Goal: Contribute content: Contribute content

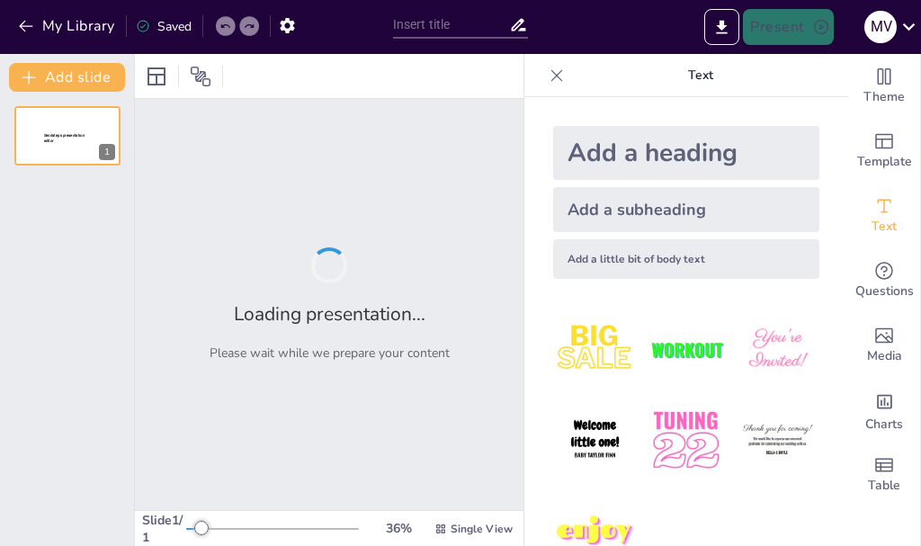
type input "Explorando la Cinemática: Definiciones y Conceptos Clave"
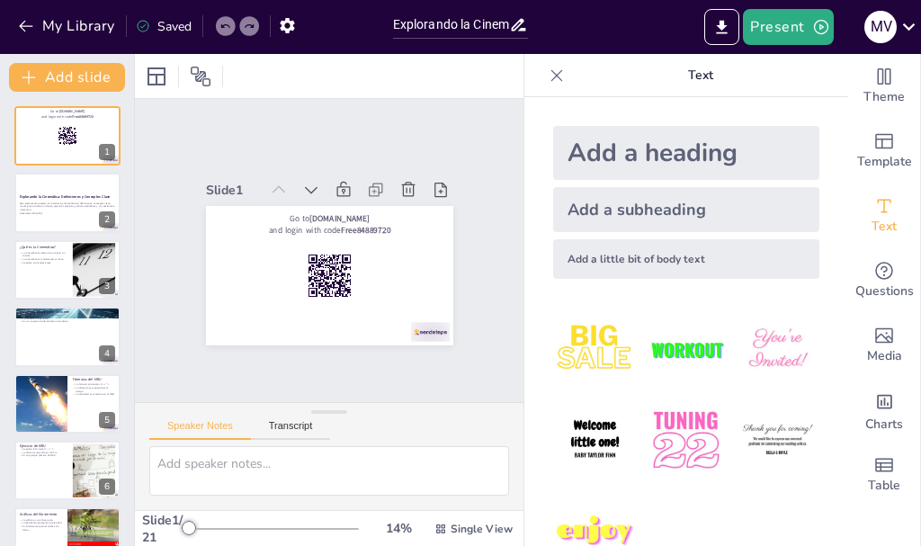
checkbox input "true"
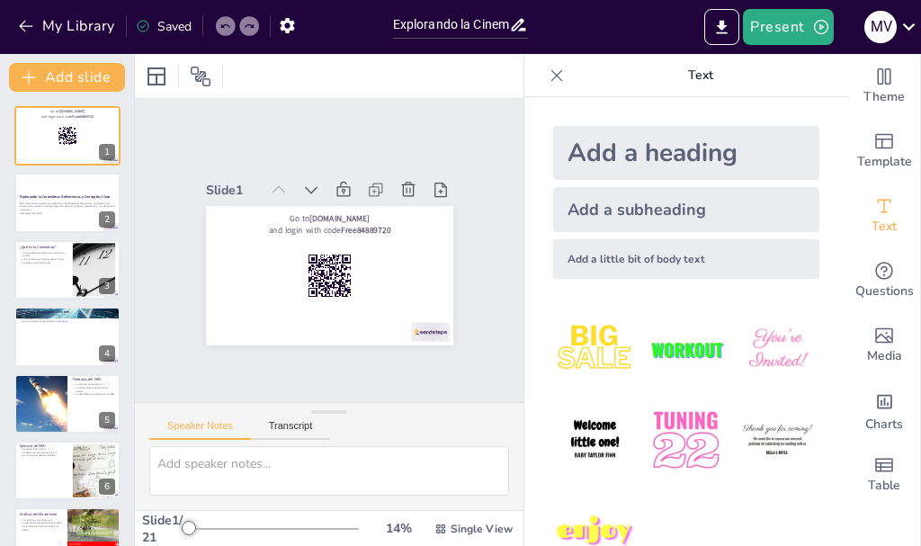
checkbox input "true"
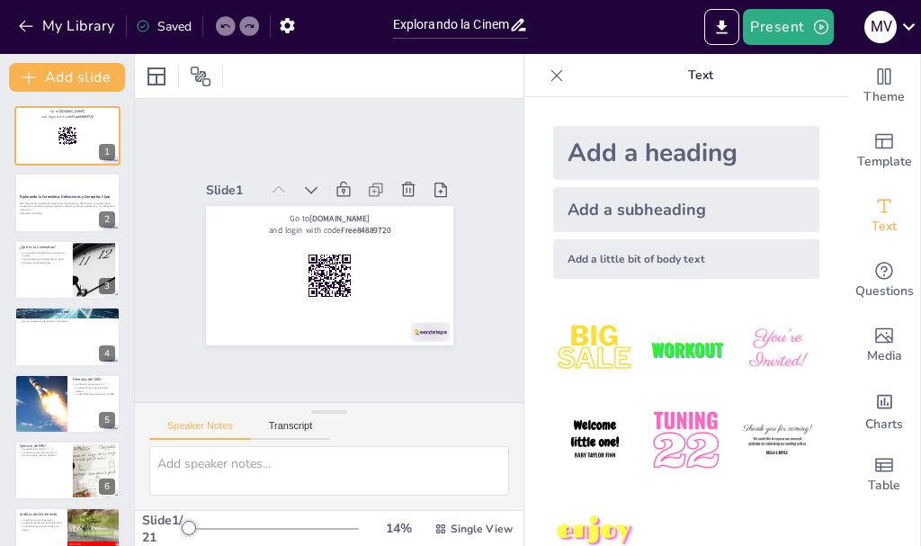
checkbox input "true"
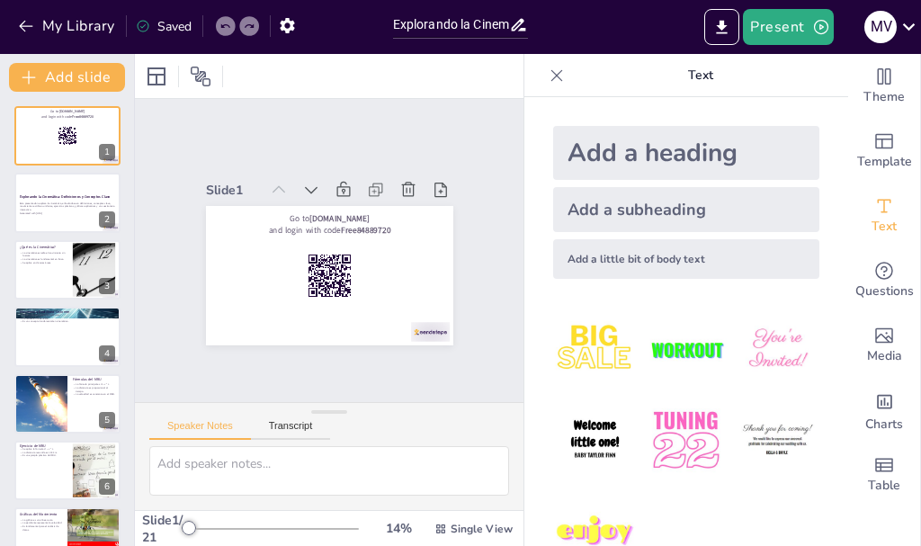
checkbox input "true"
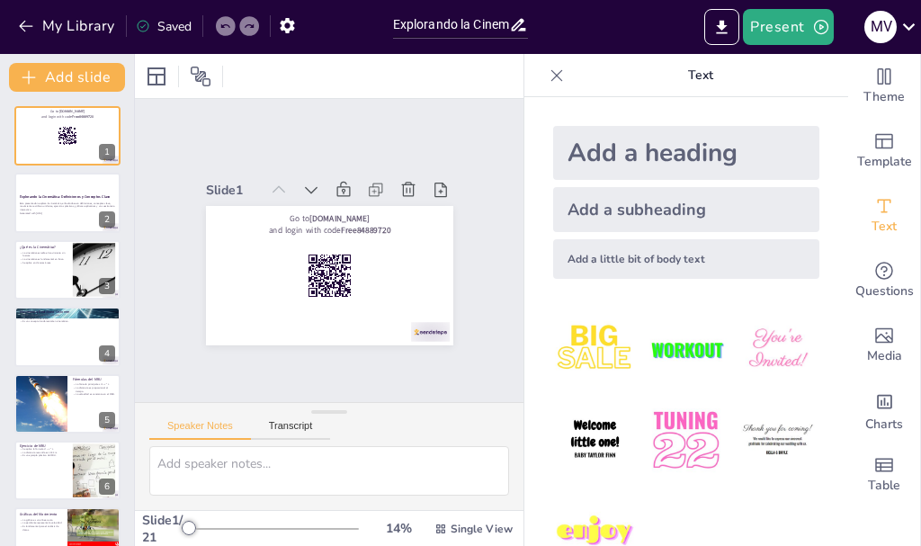
checkbox input "true"
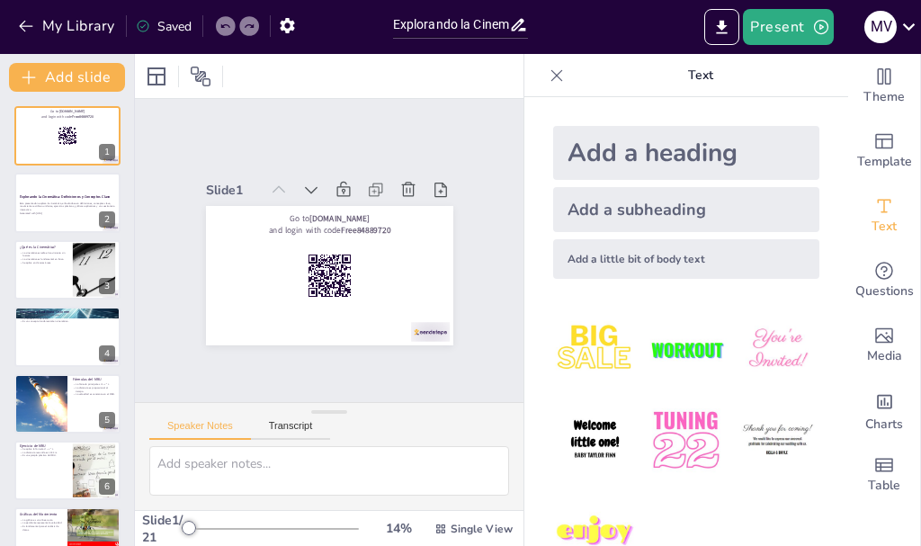
checkbox input "true"
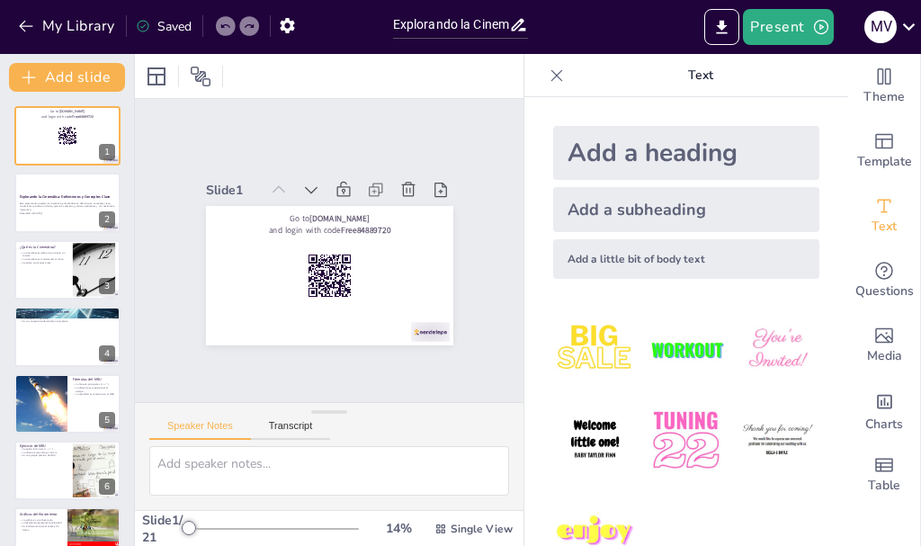
checkbox input "true"
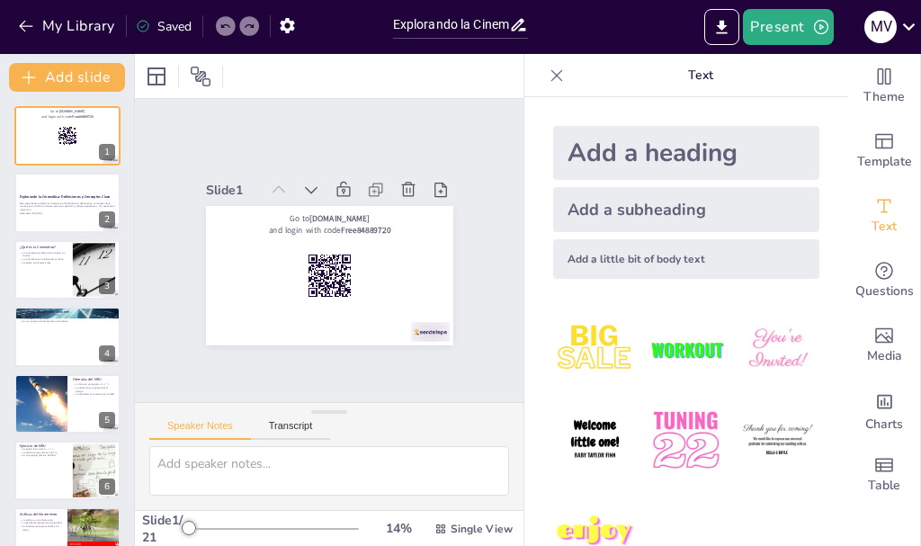
checkbox input "true"
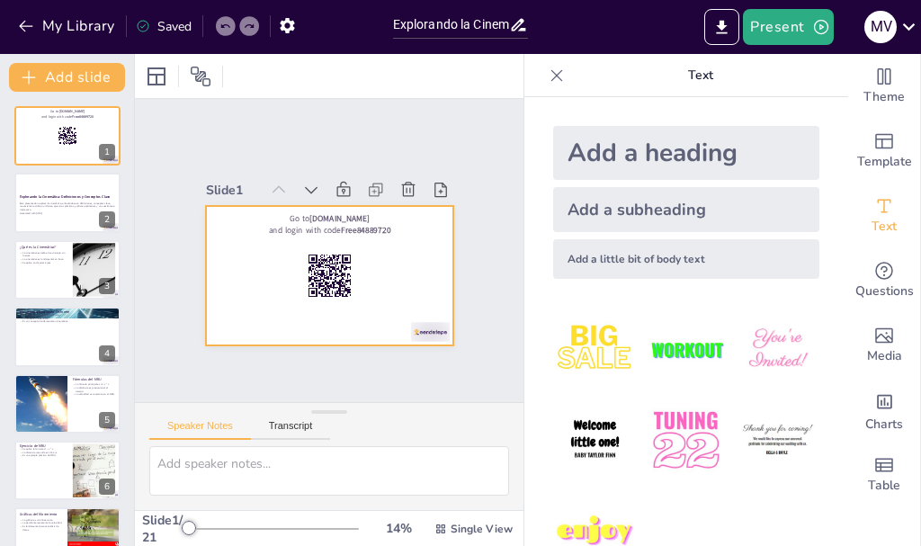
checkbox input "true"
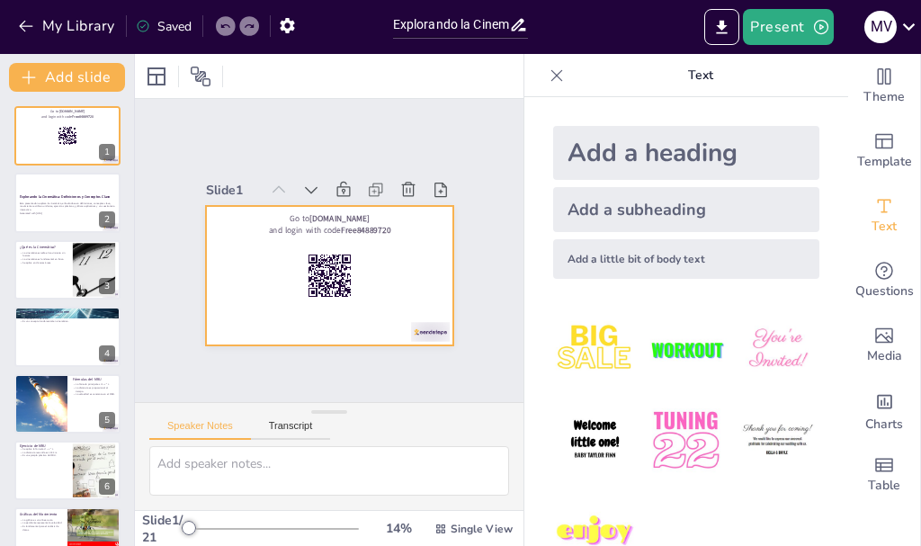
checkbox input "true"
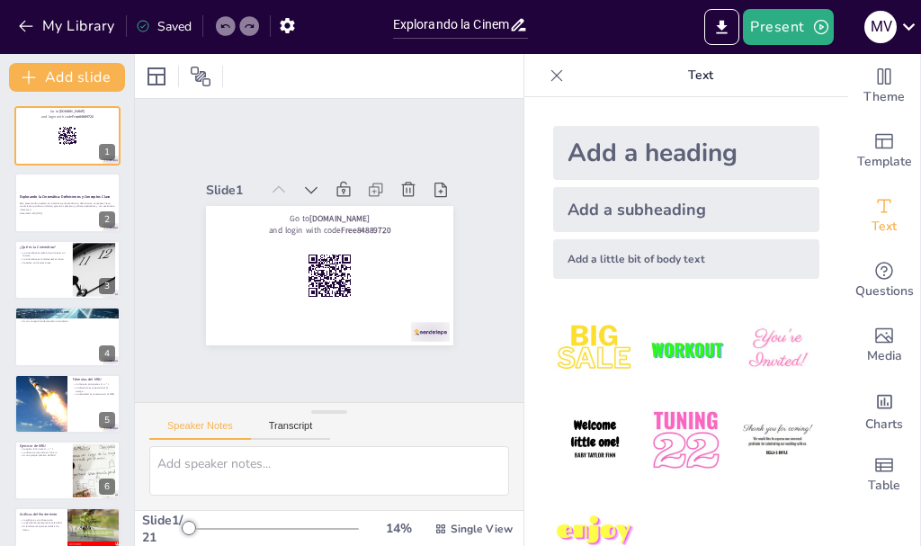
checkbox input "true"
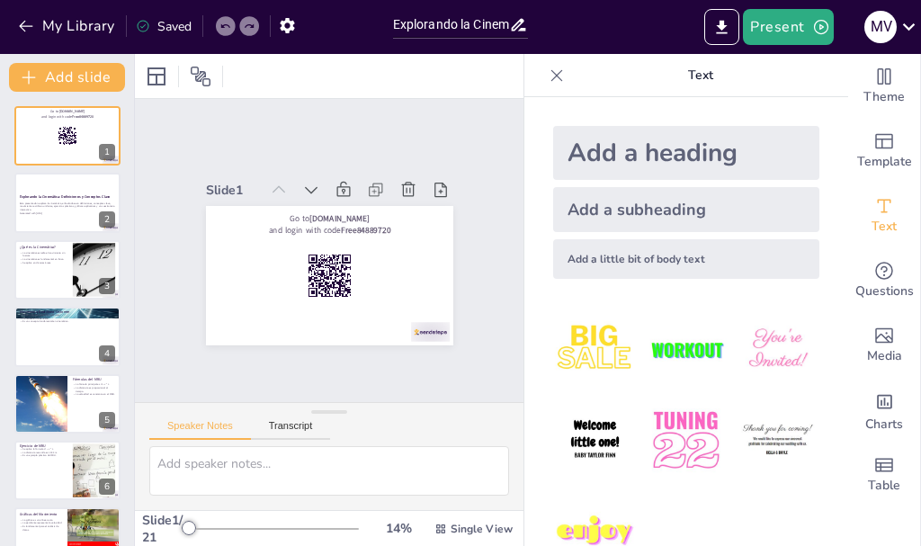
checkbox input "true"
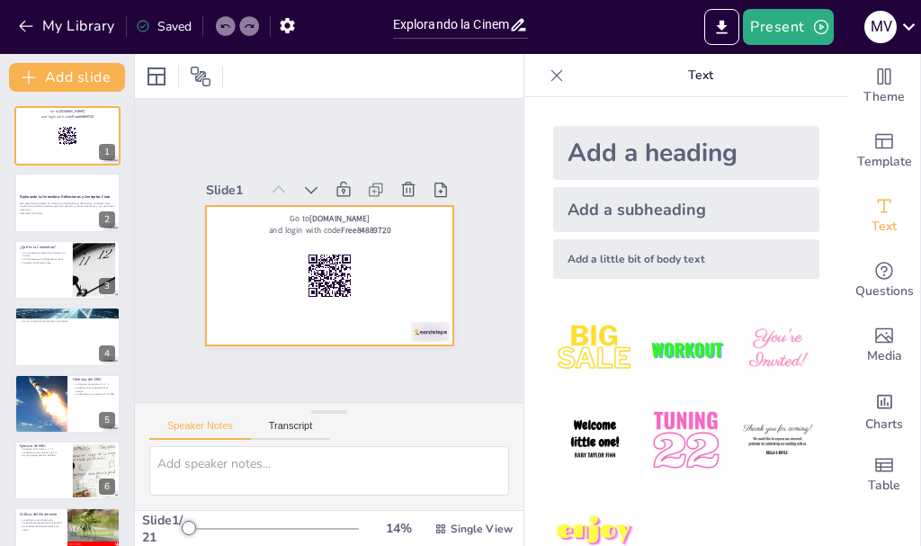
checkbox input "true"
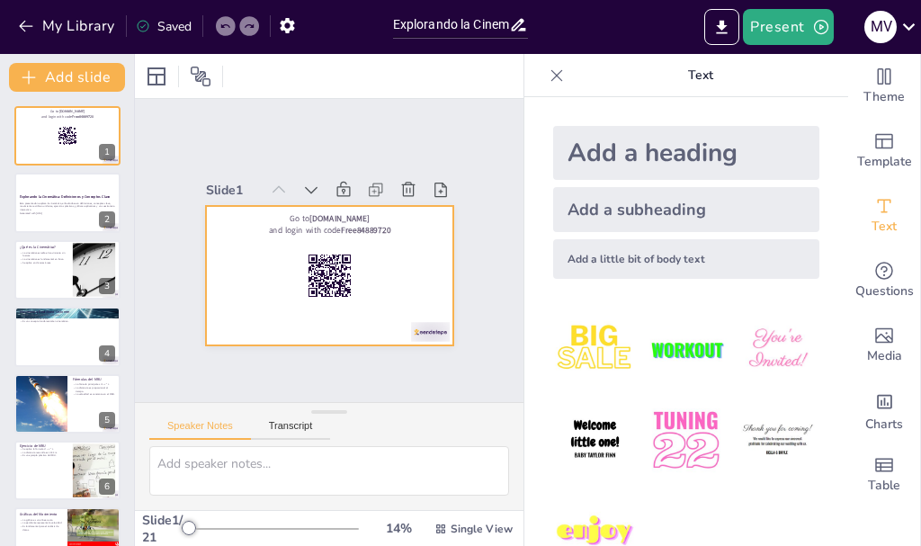
checkbox input "true"
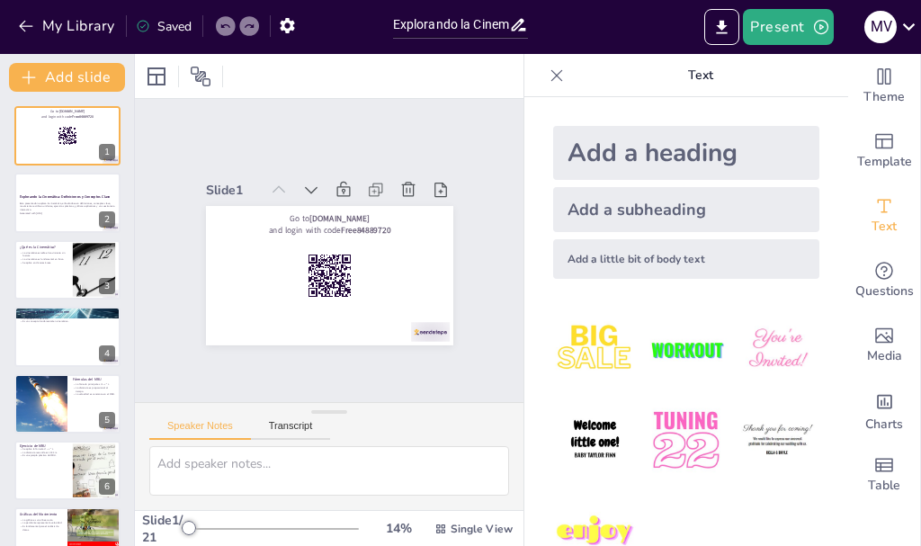
scroll to position [33, 0]
checkbox input "true"
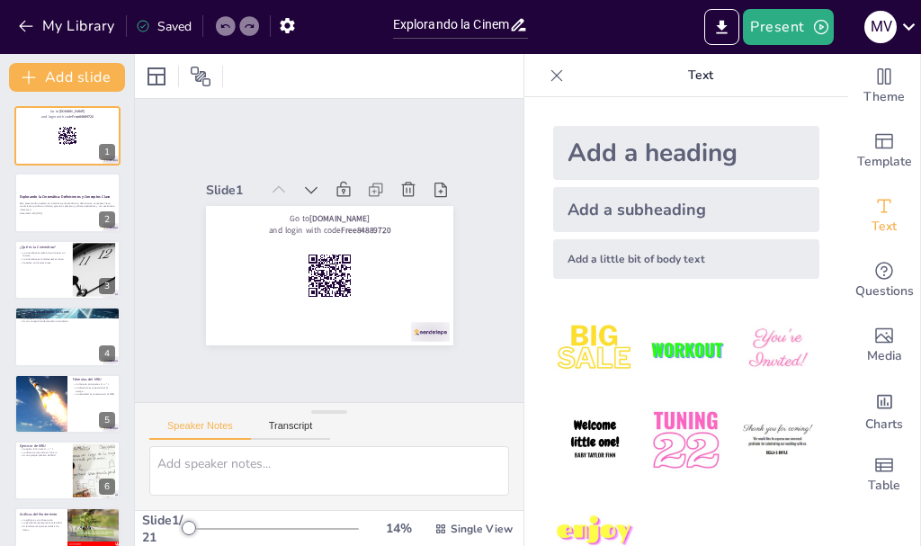
checkbox input "true"
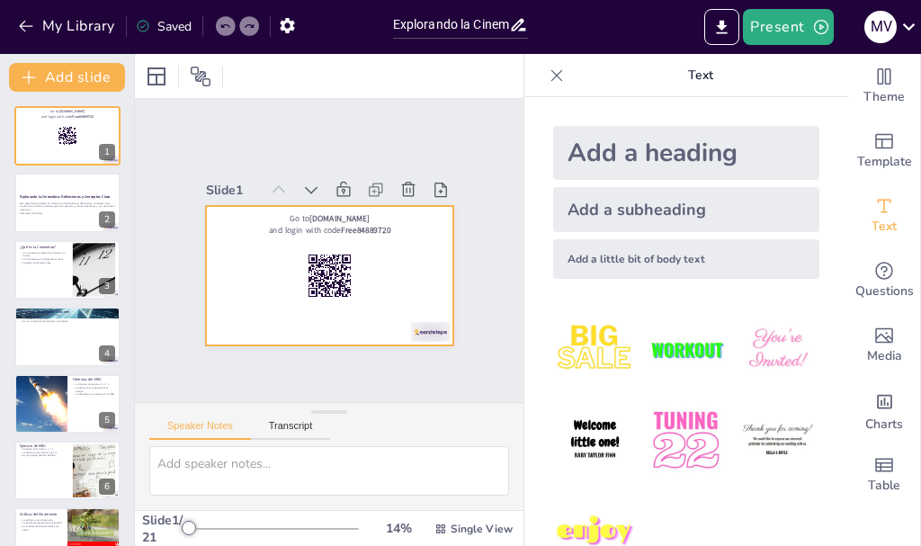
checkbox input "true"
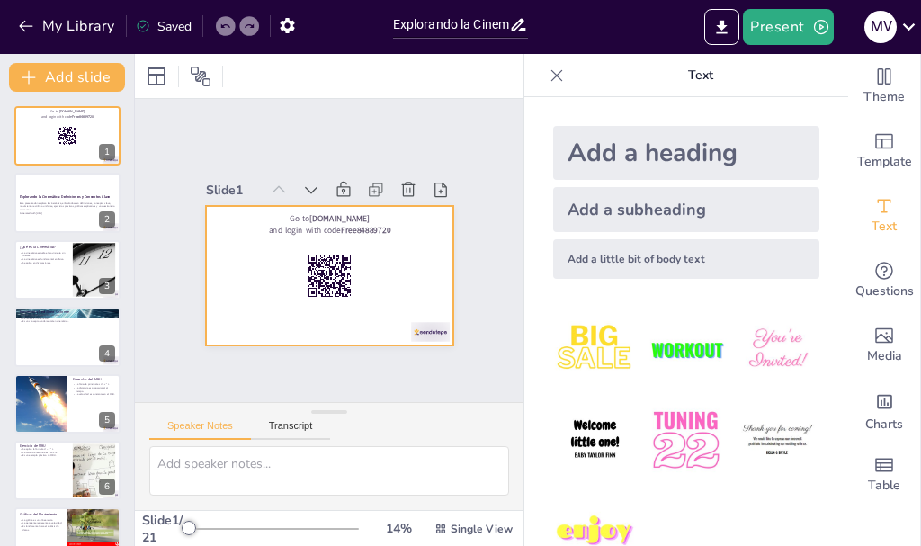
checkbox input "true"
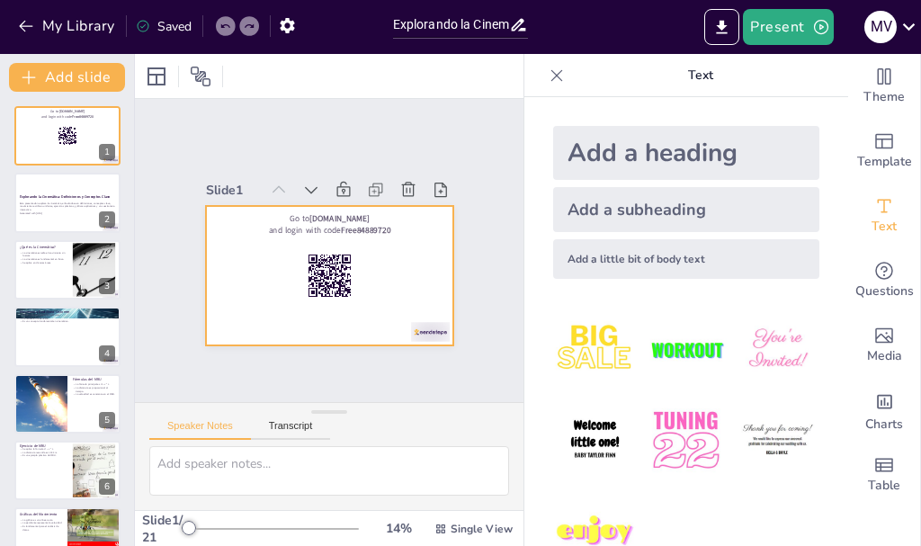
checkbox input "true"
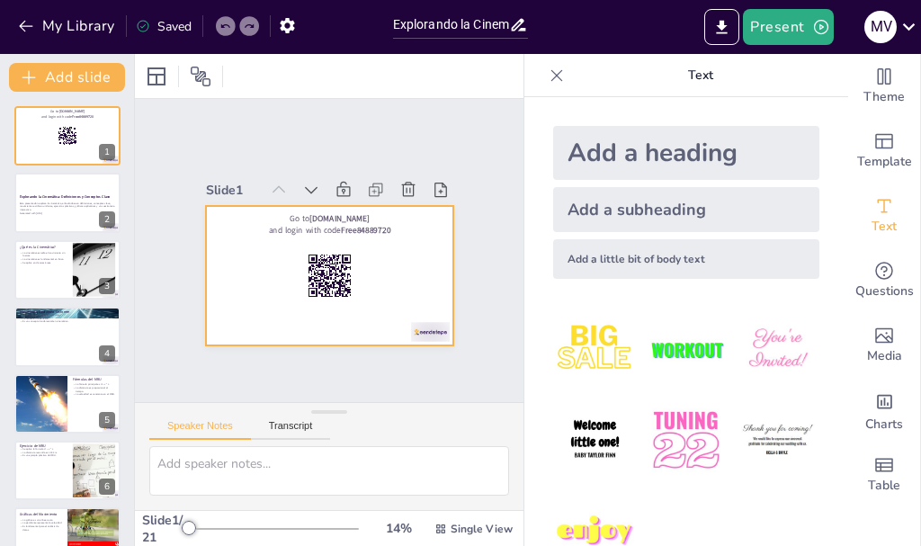
checkbox input "true"
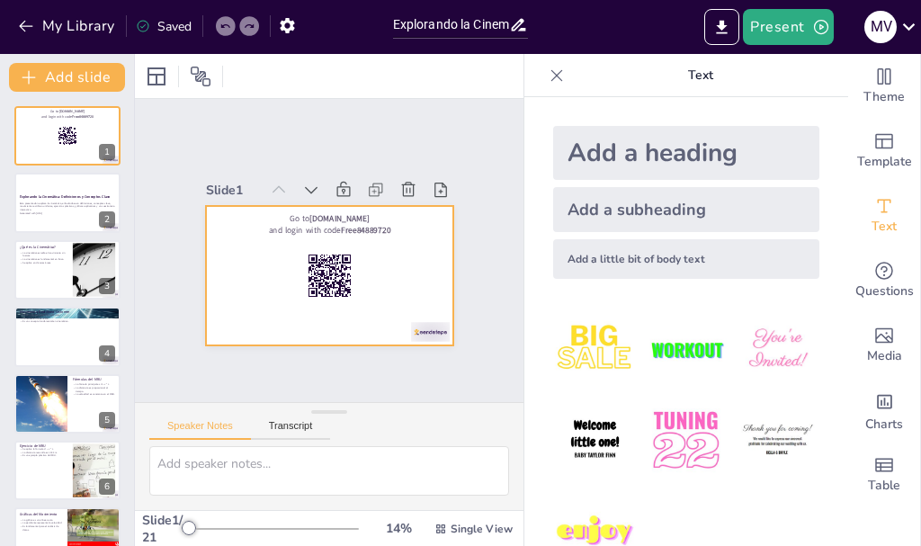
checkbox input "true"
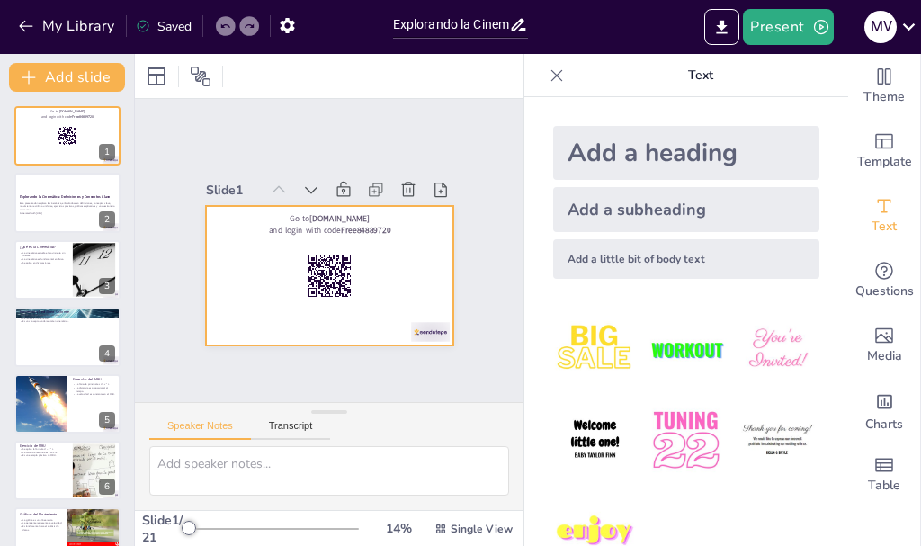
checkbox input "true"
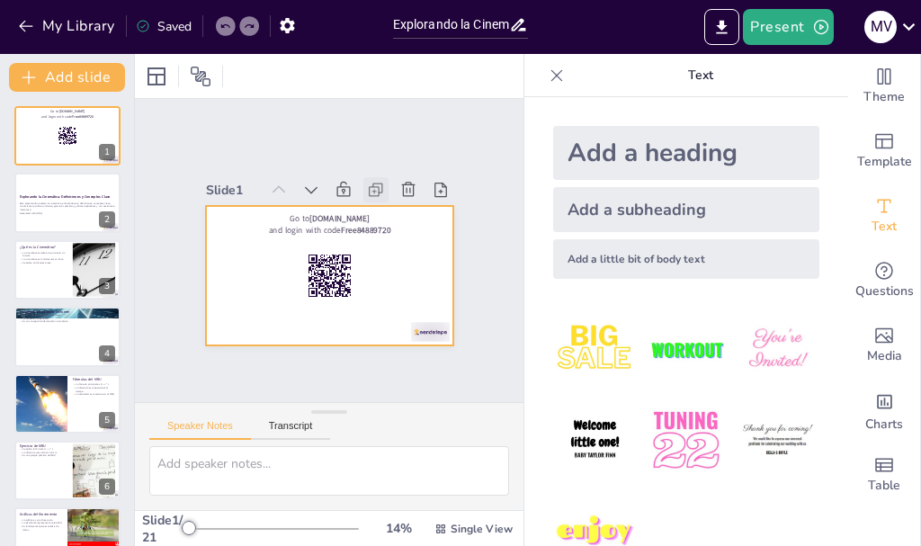
checkbox input "true"
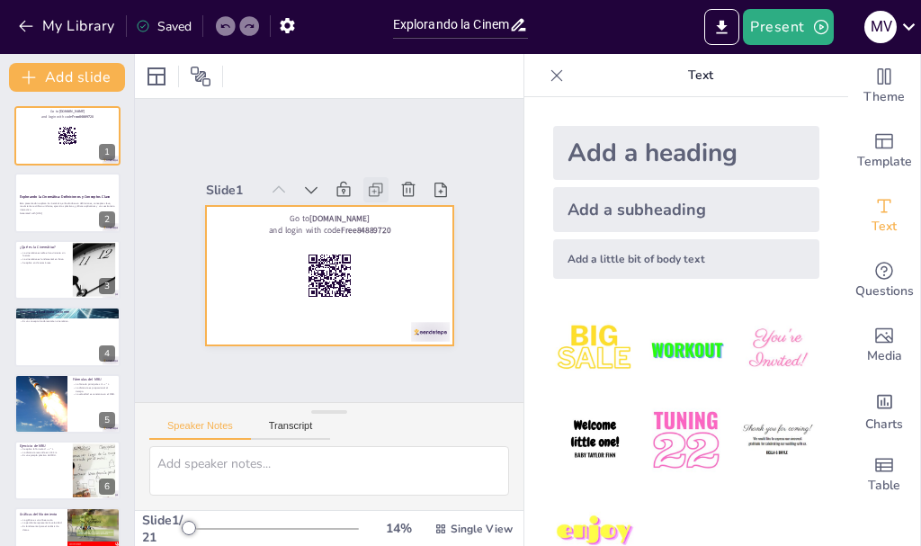
checkbox input "true"
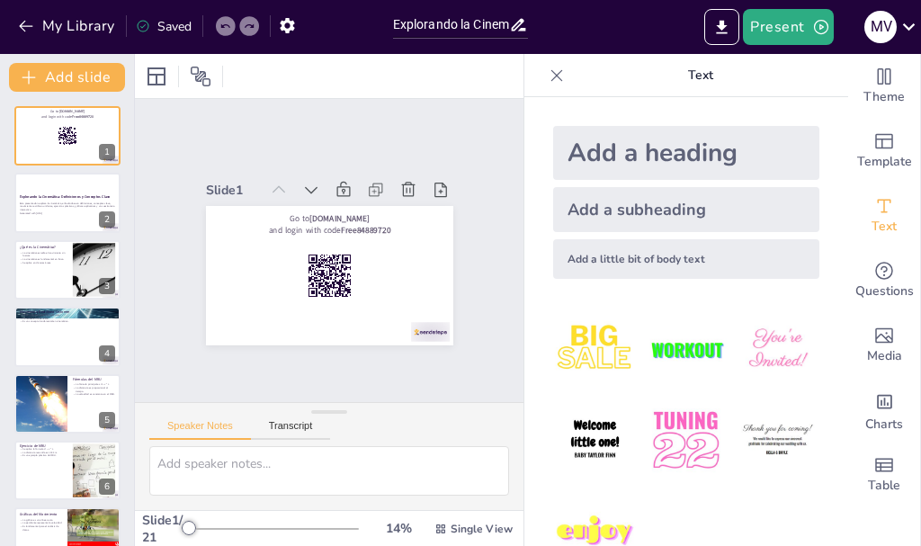
checkbox input "true"
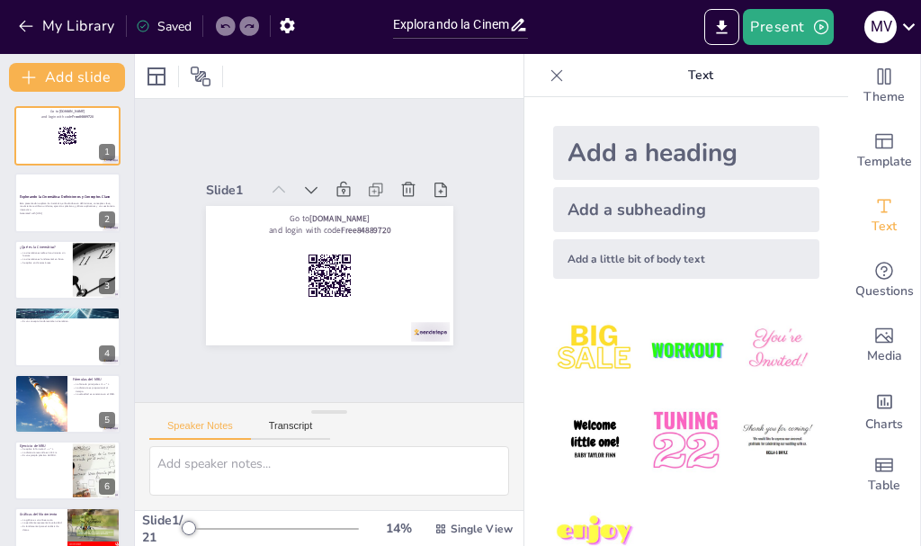
checkbox input "true"
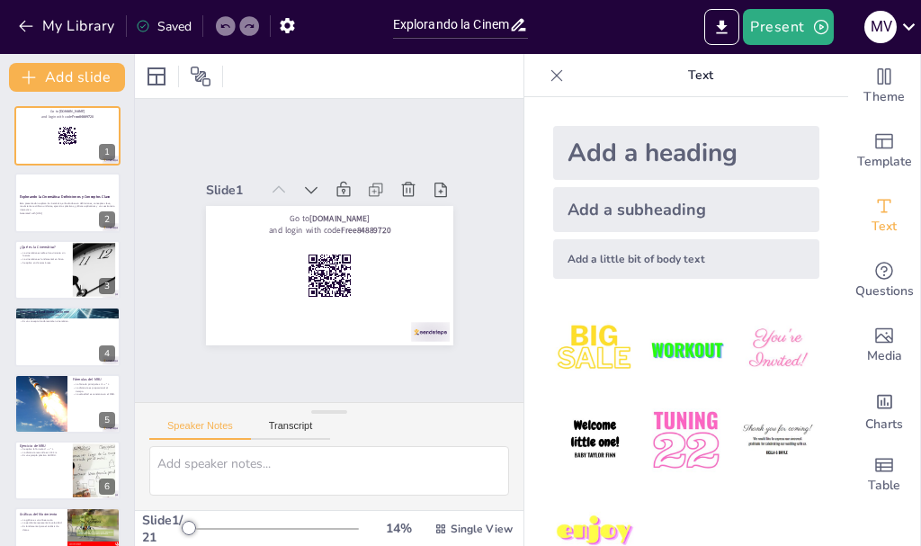
checkbox input "true"
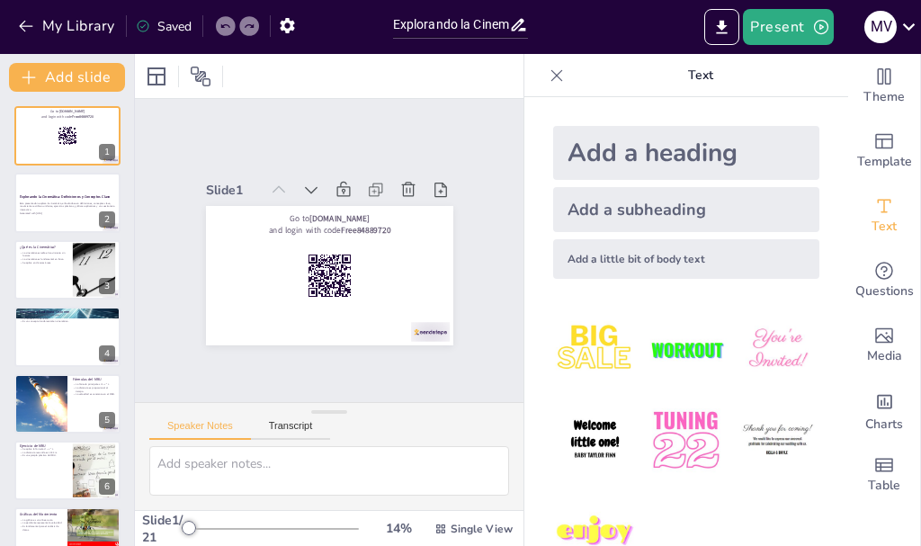
checkbox input "true"
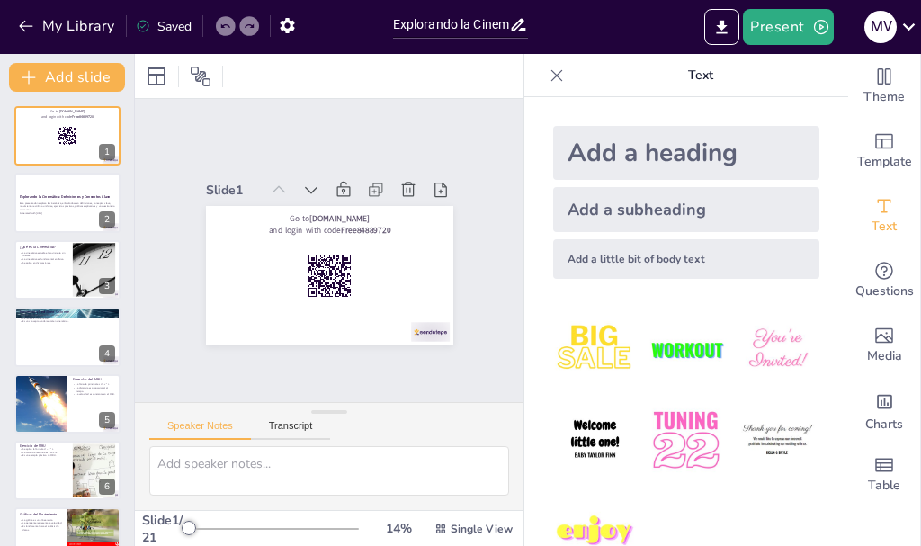
checkbox input "true"
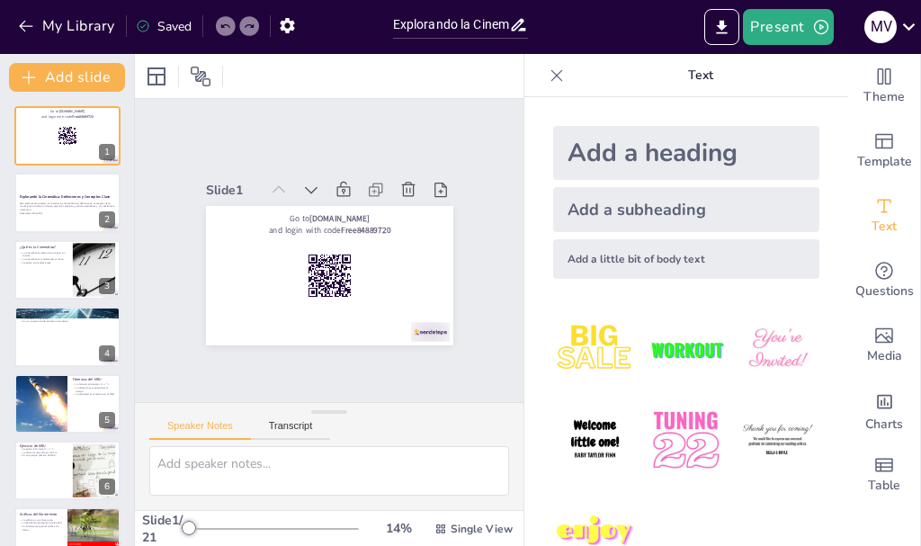
checkbox input "true"
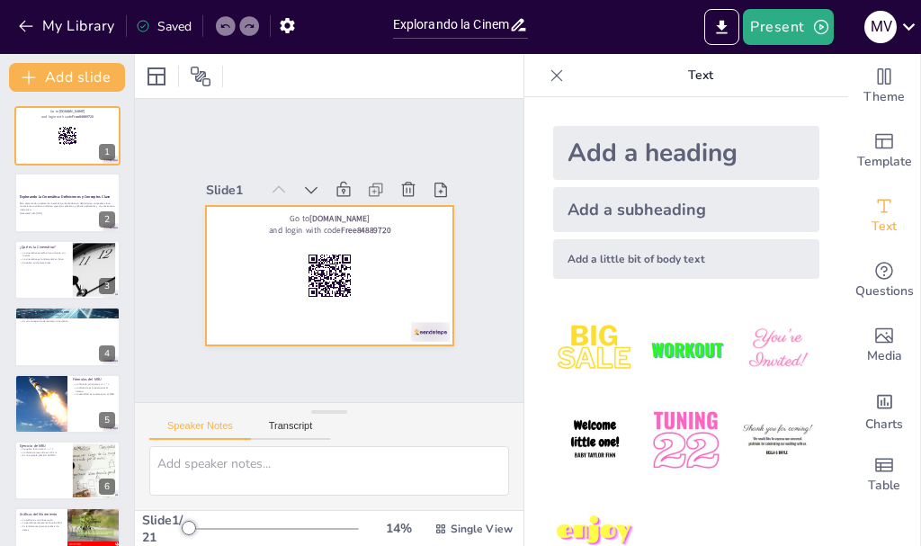
checkbox input "true"
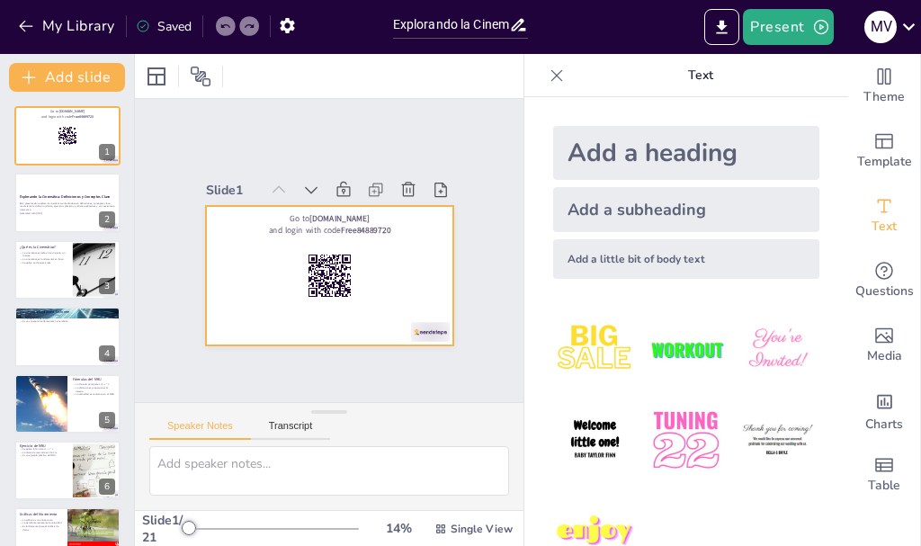
checkbox input "true"
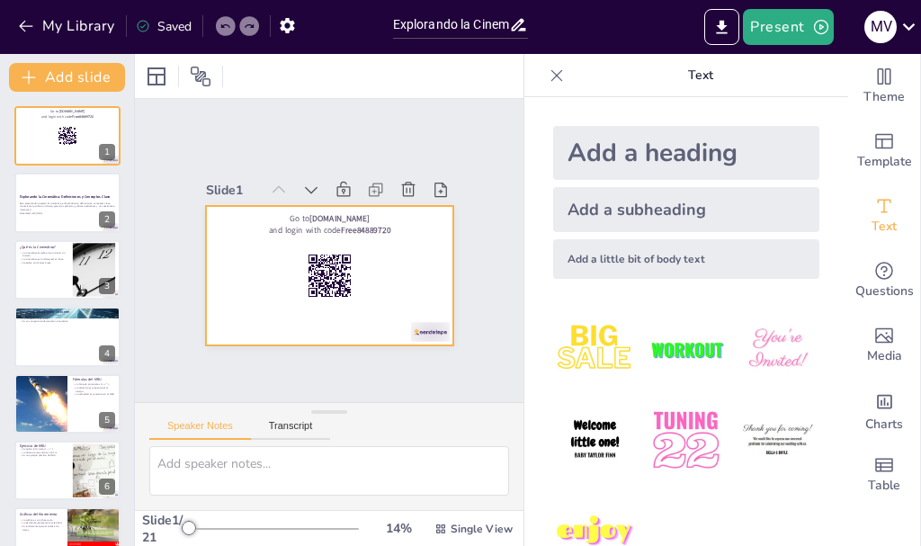
checkbox input "true"
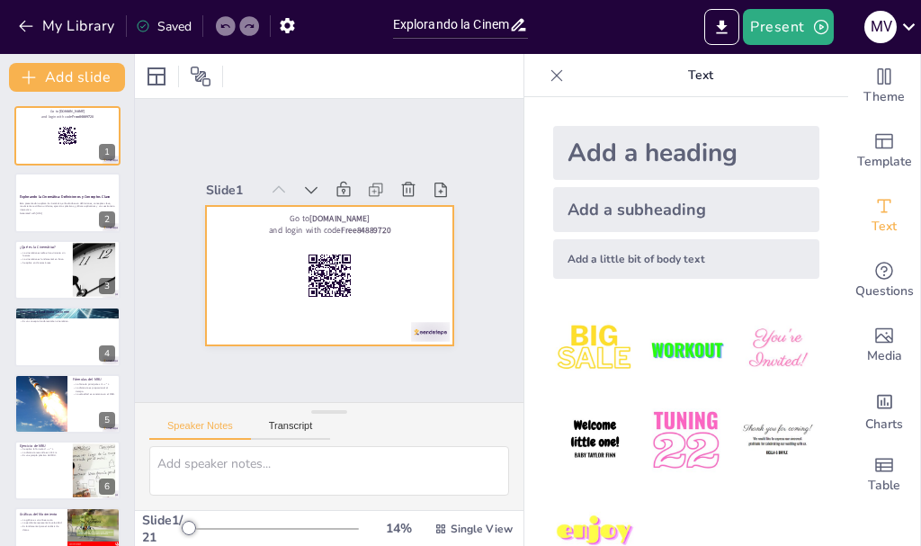
checkbox input "true"
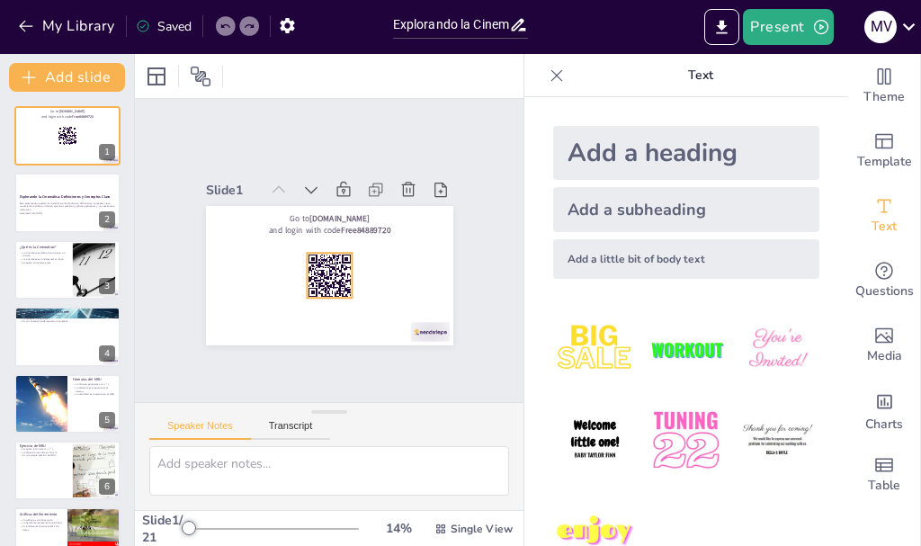
checkbox input "true"
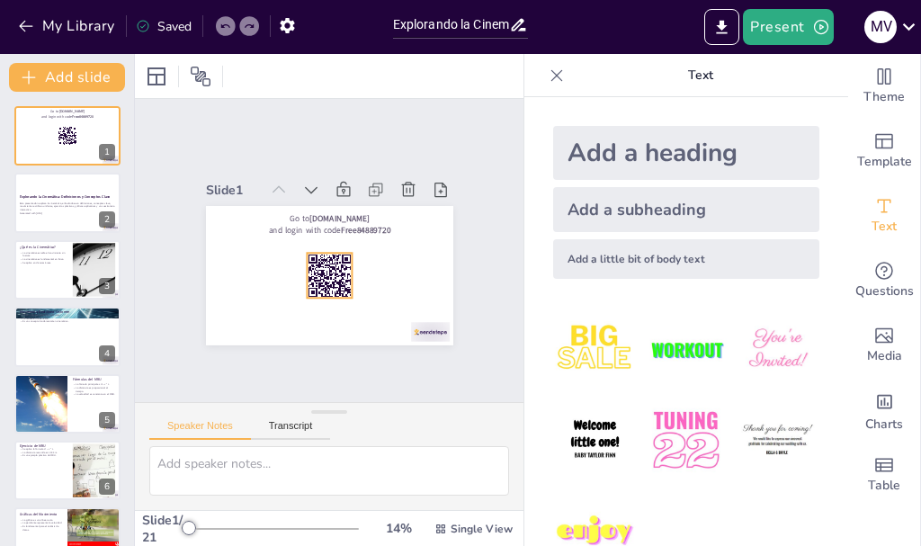
checkbox input "true"
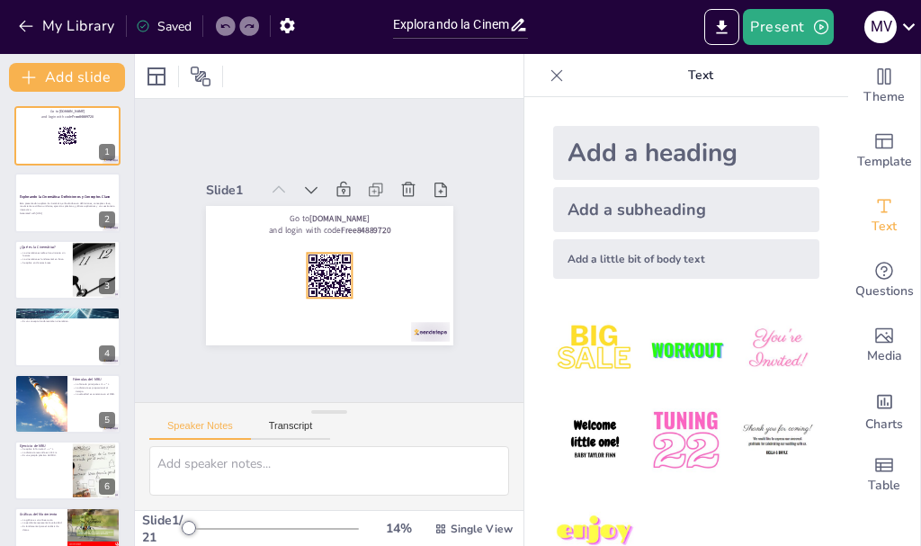
checkbox input "true"
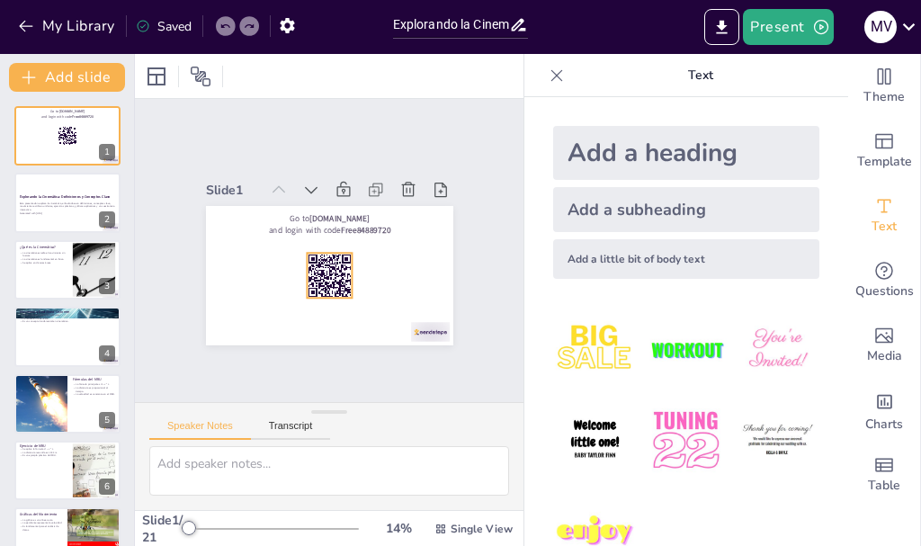
checkbox input "true"
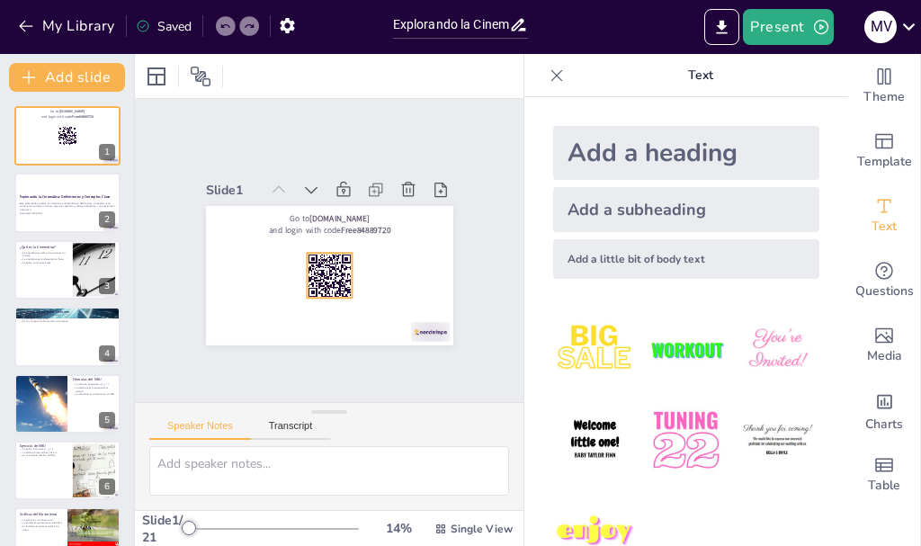
checkbox input "true"
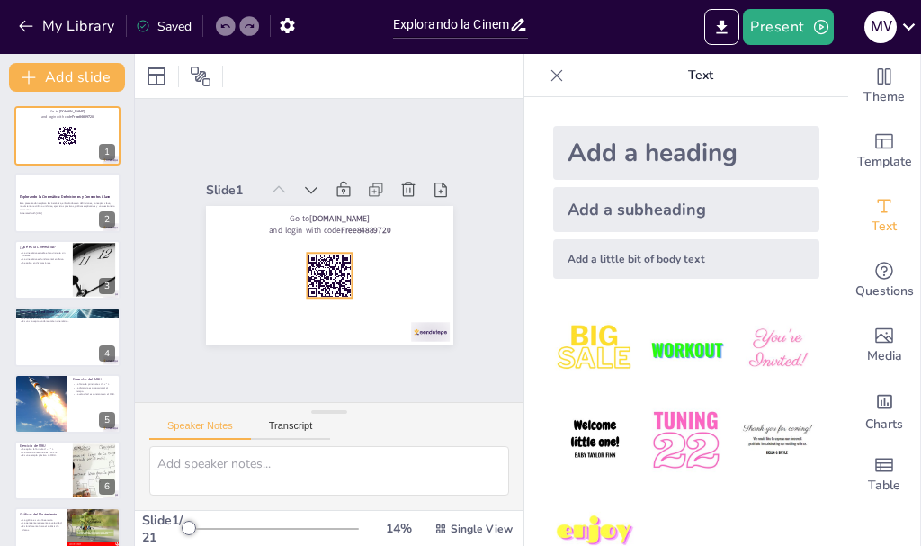
checkbox input "true"
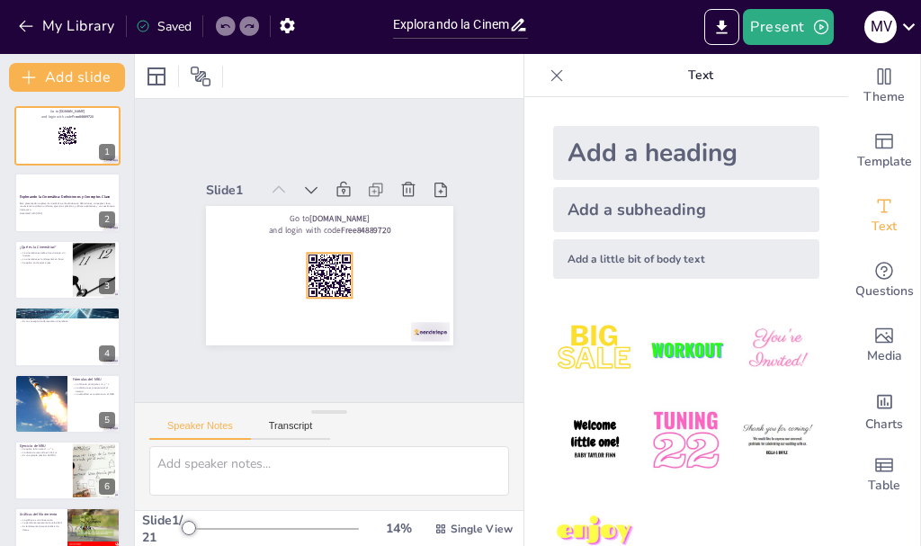
checkbox input "true"
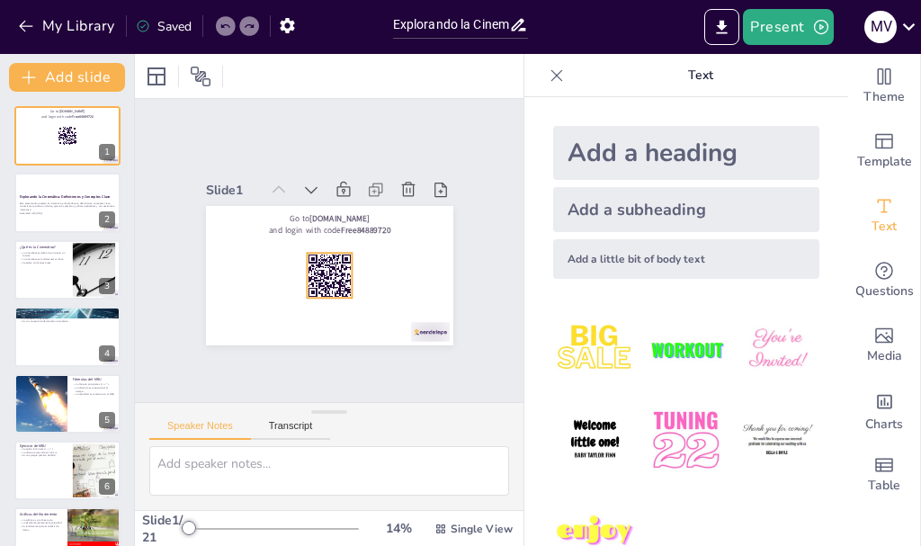
checkbox input "true"
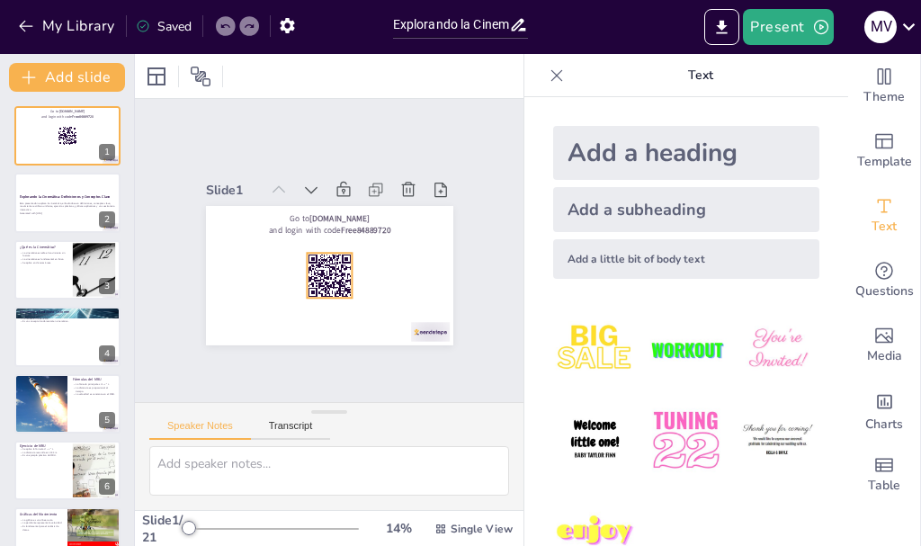
checkbox input "true"
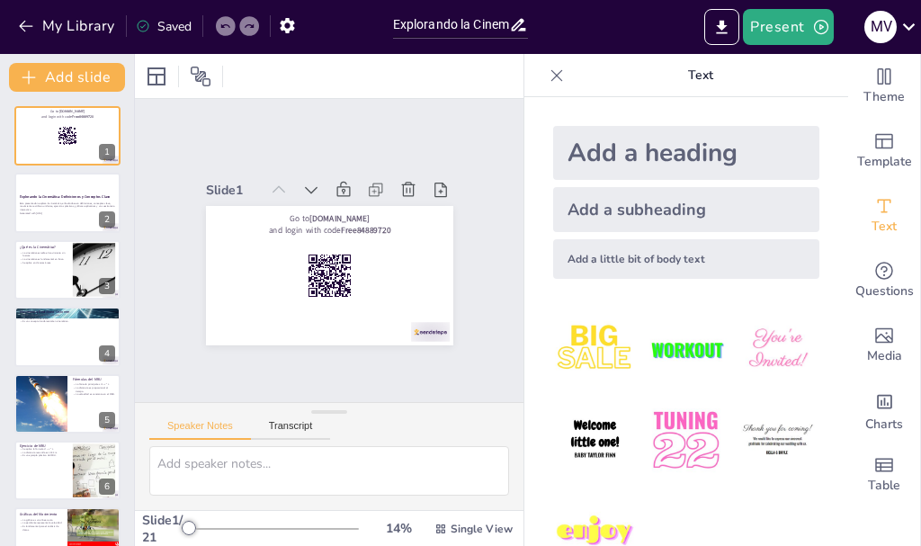
checkbox input "true"
click at [777, 29] on button "Present" at bounding box center [788, 27] width 90 height 36
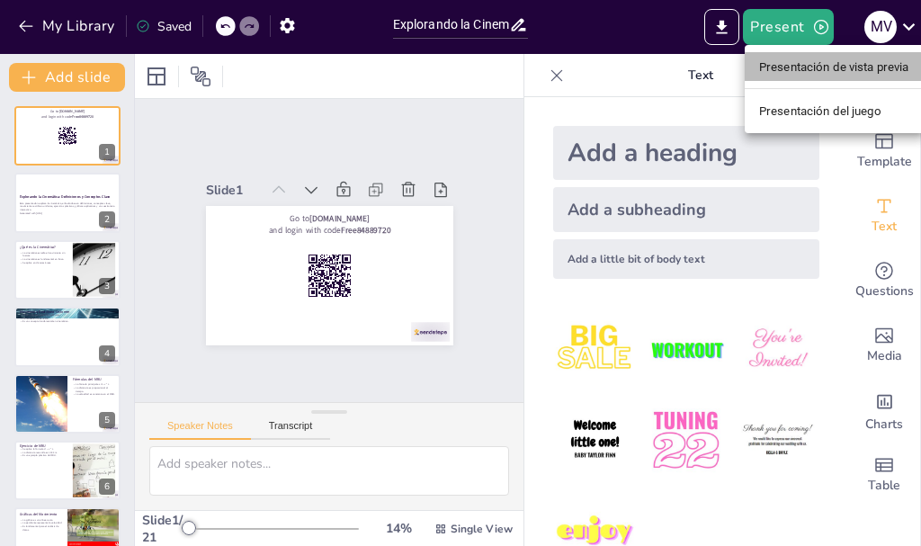
click at [800, 60] on font "Presentación de vista previa" at bounding box center [834, 66] width 150 height 13
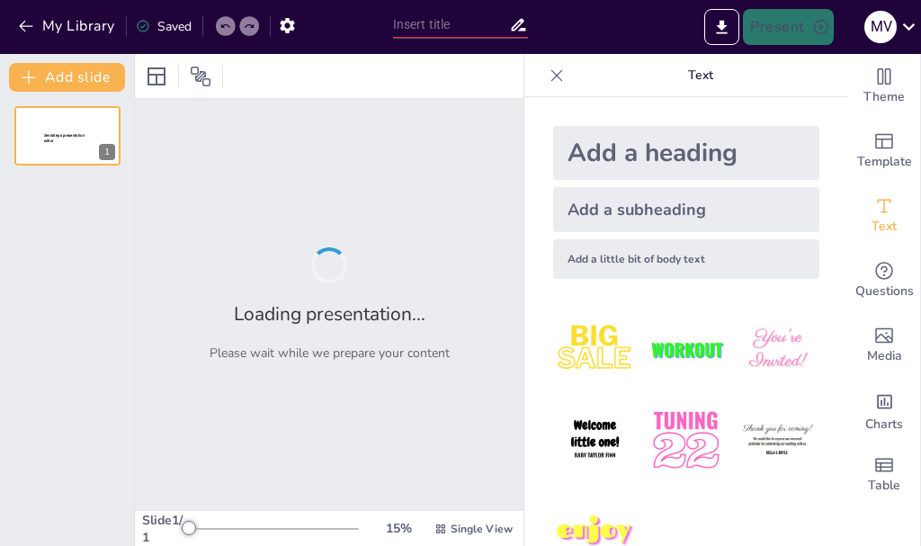
type input "Explorando la Cinemática: Definiciones y Conceptos Clave"
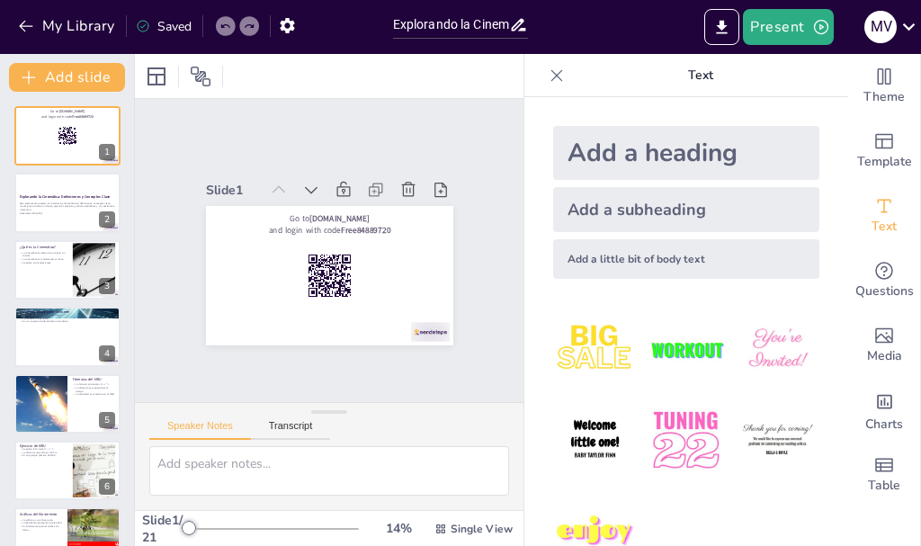
checkbox input "true"
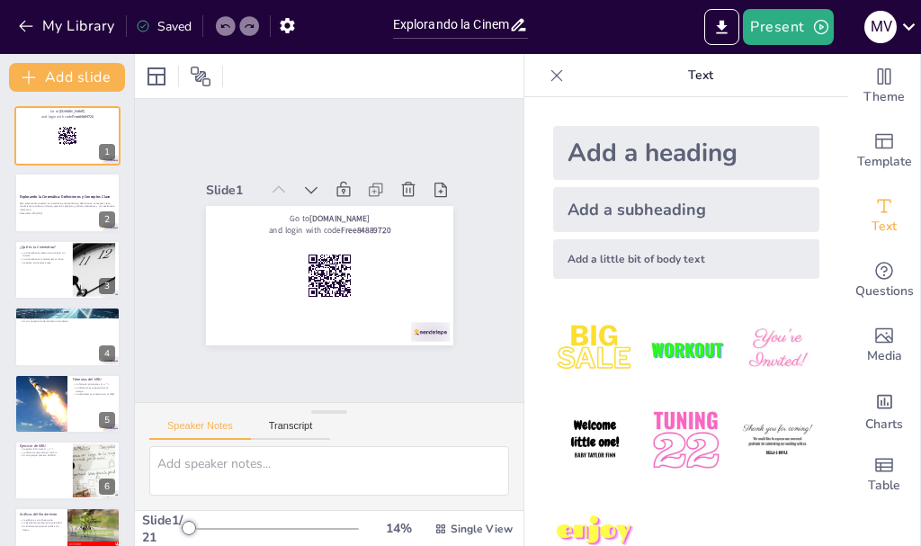
checkbox input "true"
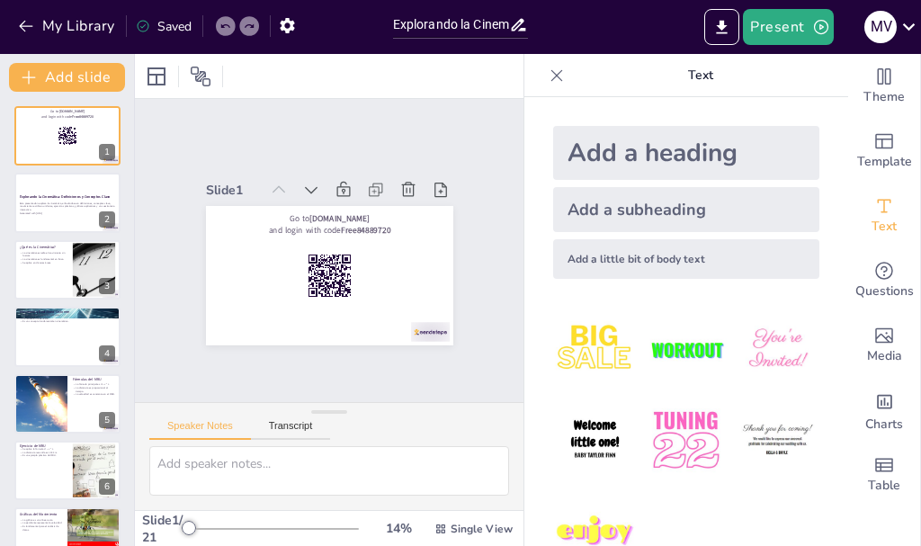
checkbox input "true"
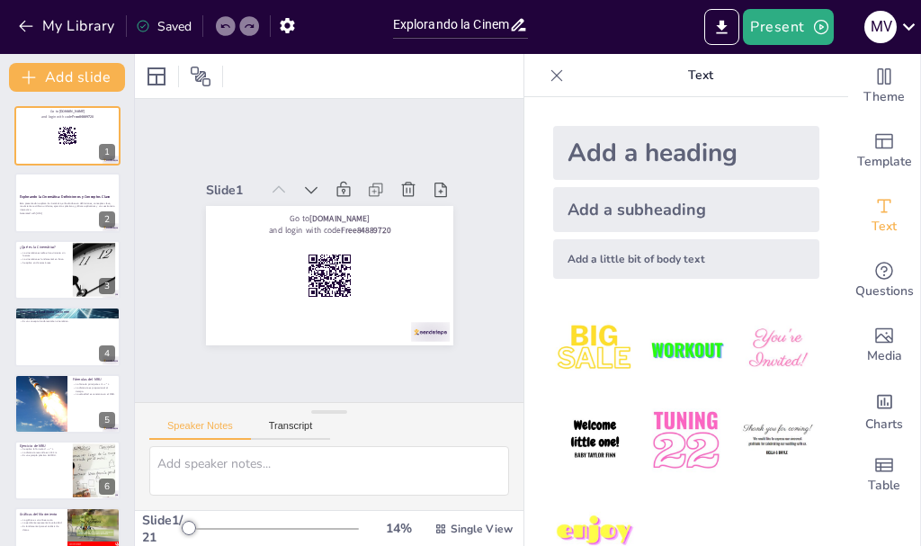
checkbox input "true"
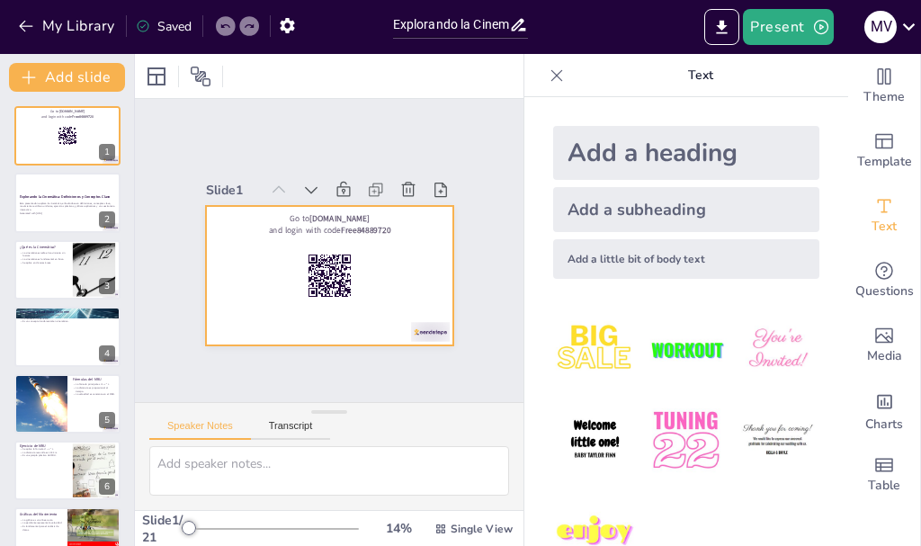
checkbox input "true"
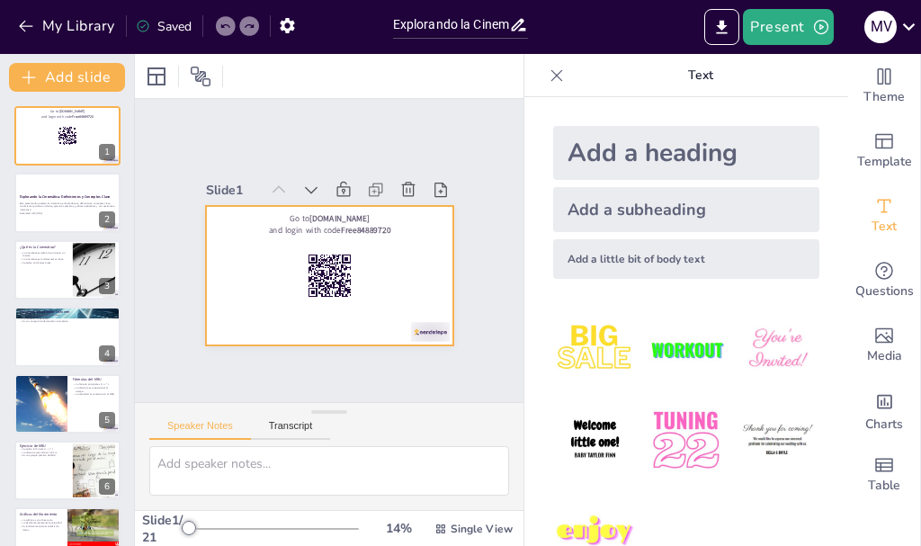
checkbox input "true"
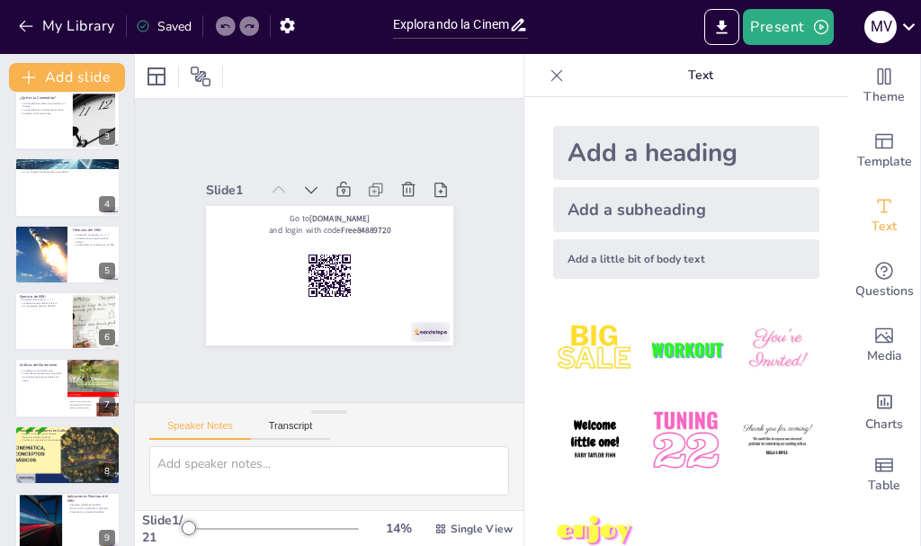
scroll to position [222, 0]
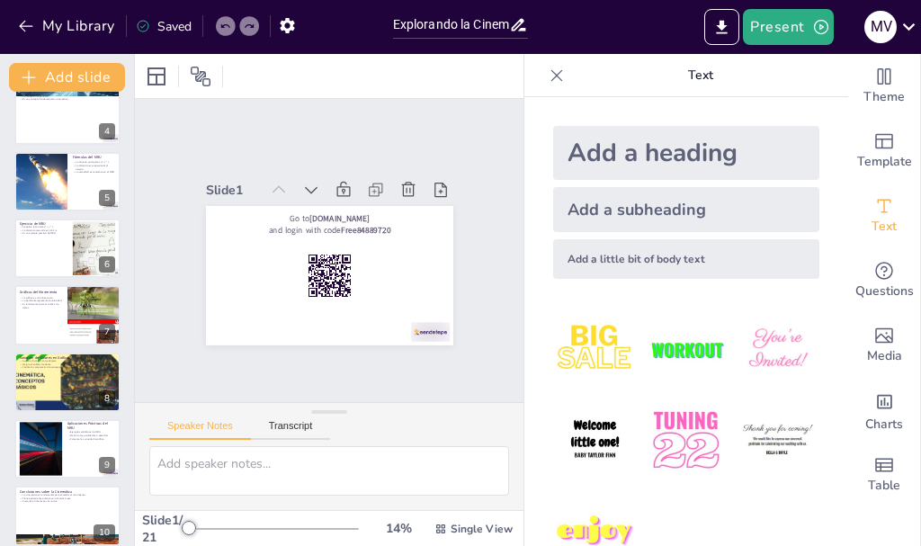
checkbox input "true"
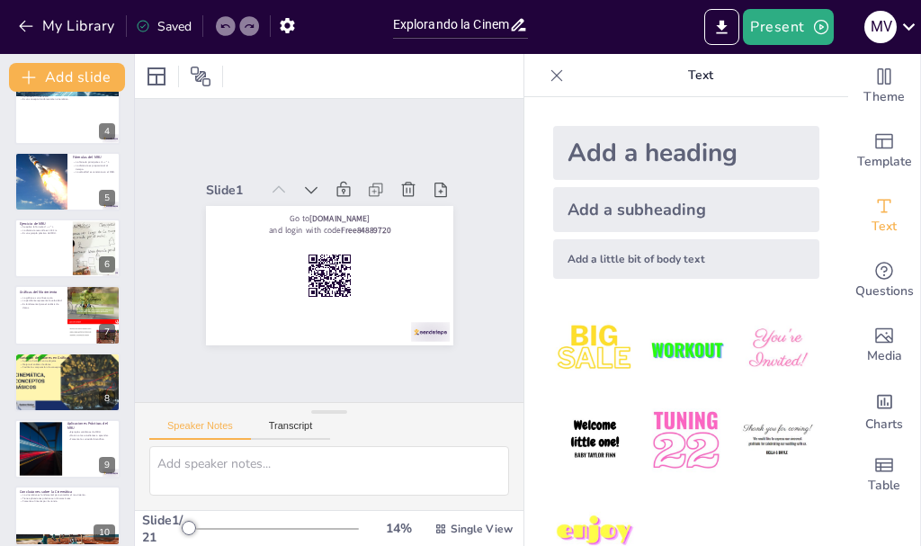
checkbox input "true"
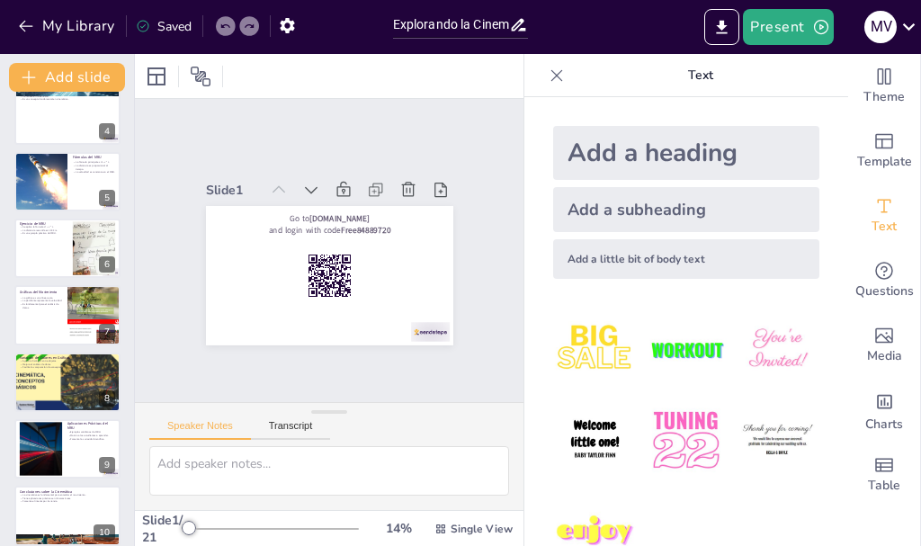
checkbox input "true"
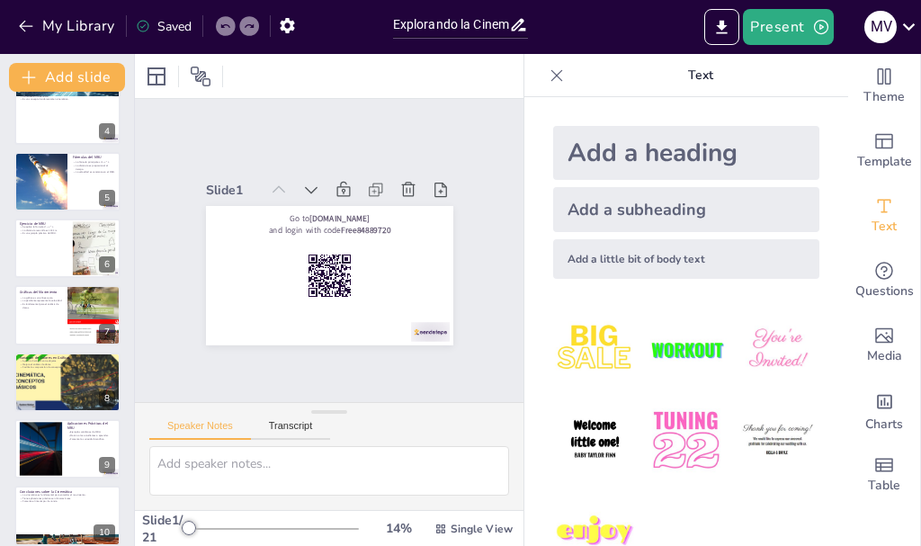
checkbox input "true"
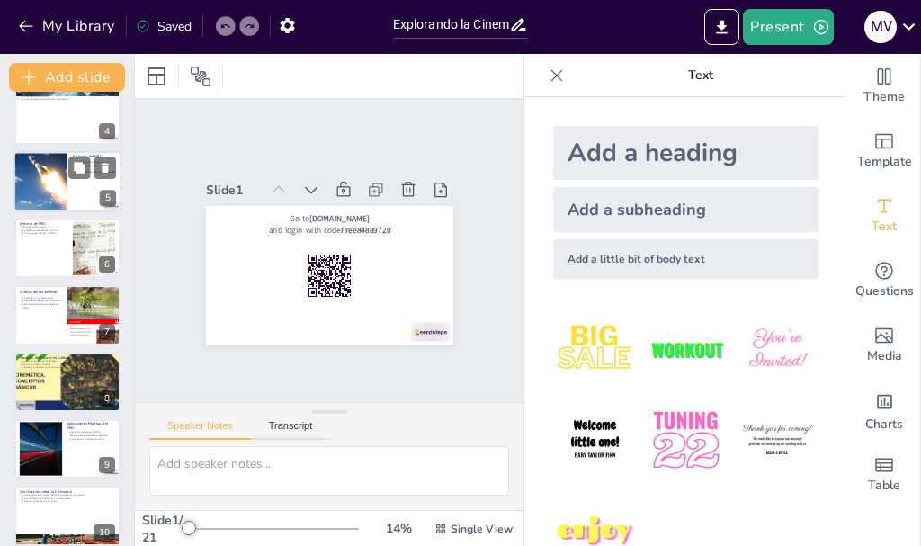
checkbox input "true"
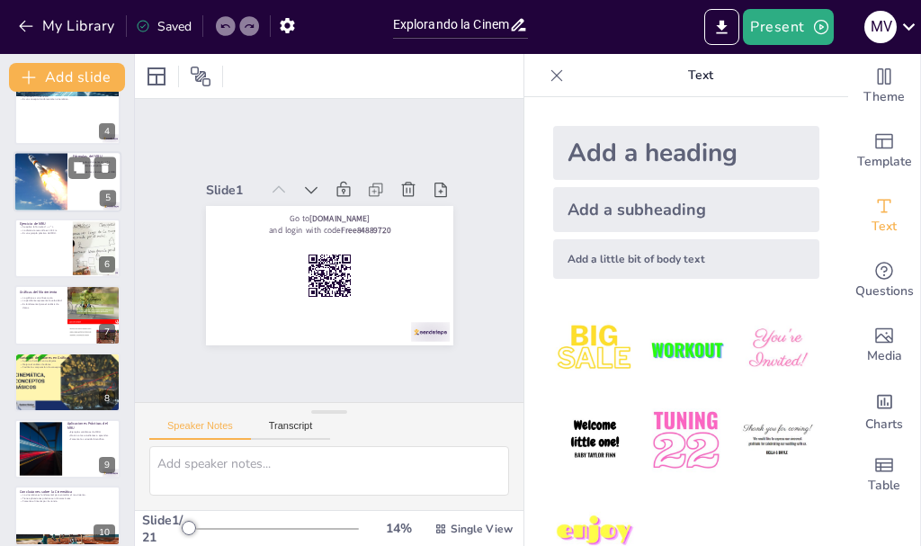
checkbox input "true"
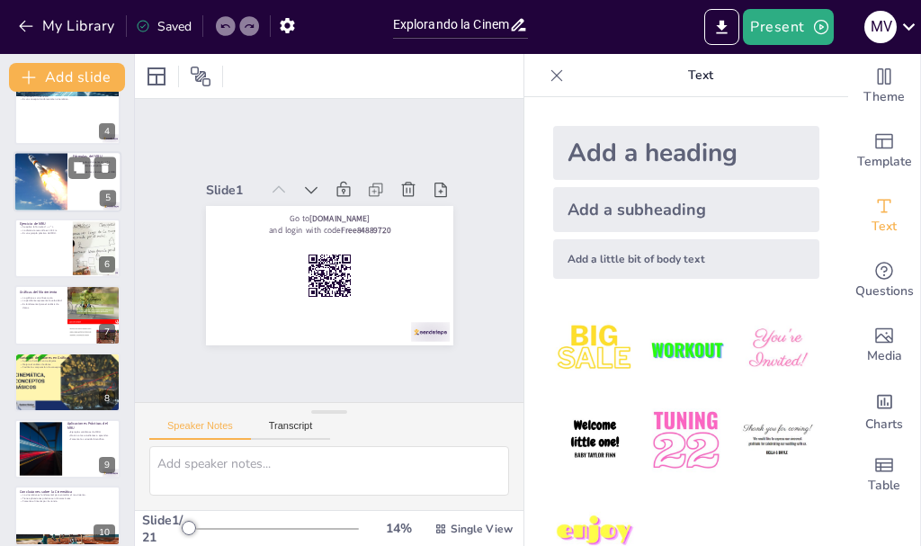
checkbox input "true"
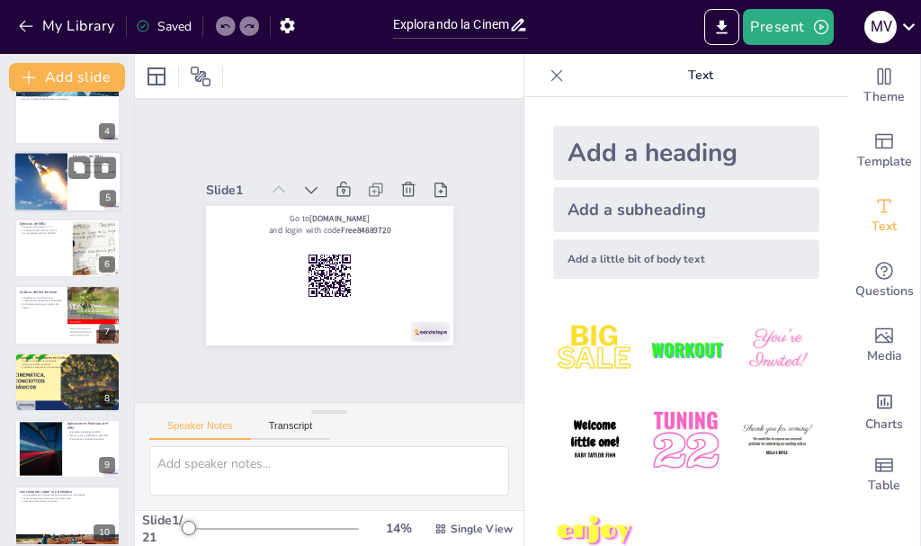
checkbox input "true"
click at [57, 182] on div at bounding box center [41, 181] width 120 height 59
type textarea "La fórmula d = v * t es fundamental para resolver problemas relacionados con el…"
checkbox input "true"
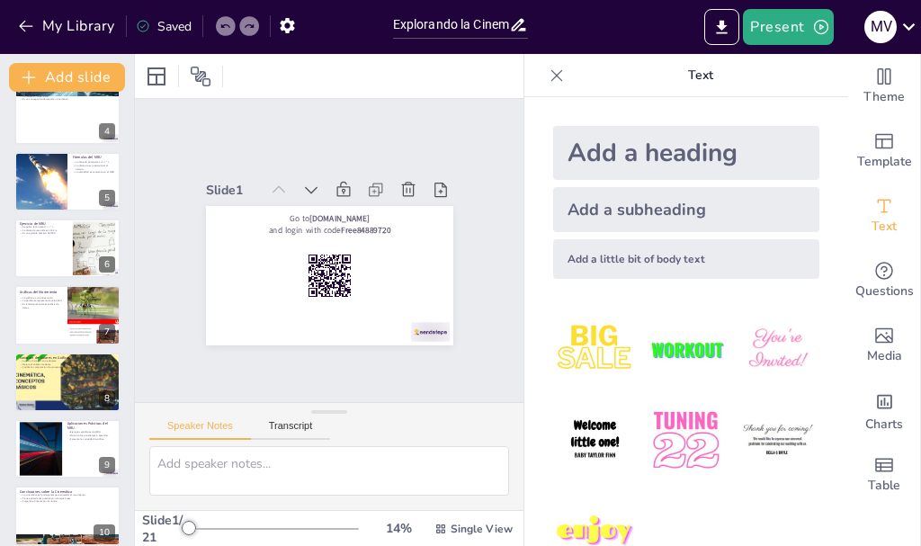
checkbox input "true"
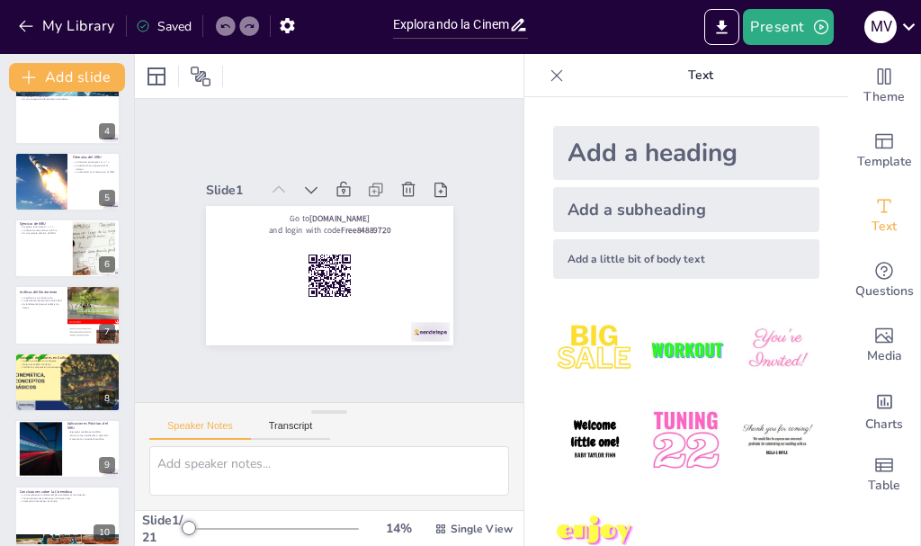
checkbox input "true"
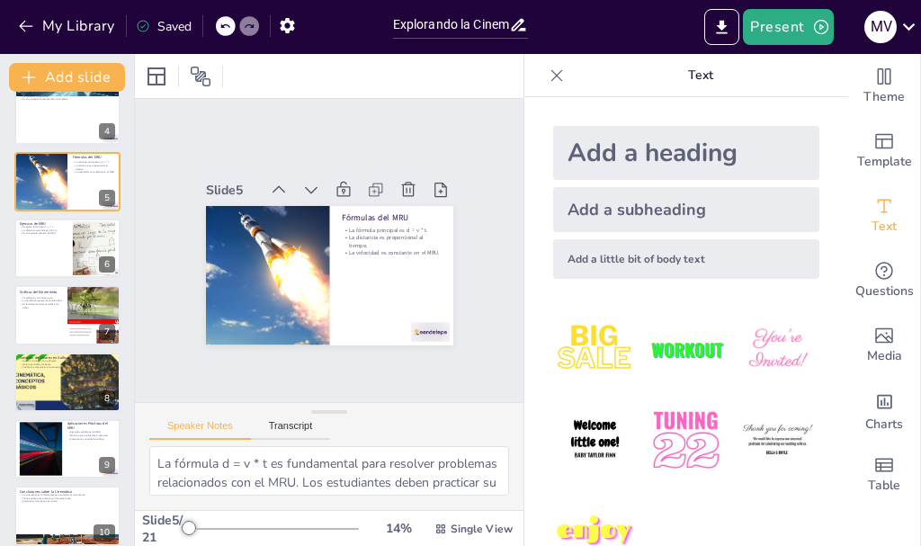
scroll to position [85, 0]
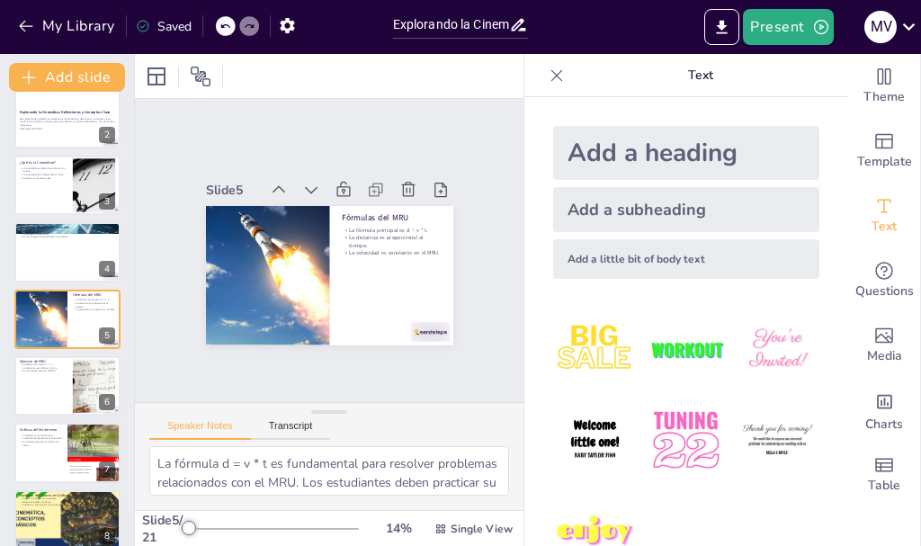
checkbox input "true"
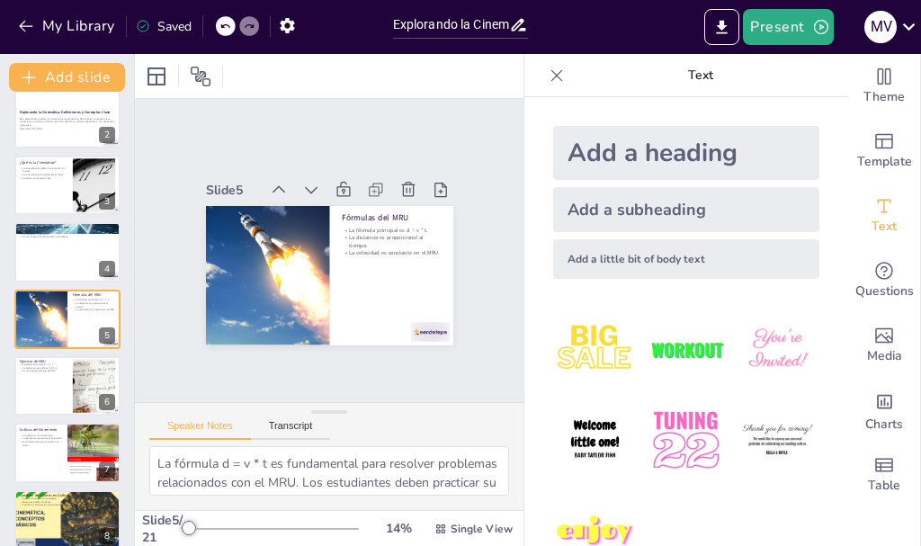
checkbox input "true"
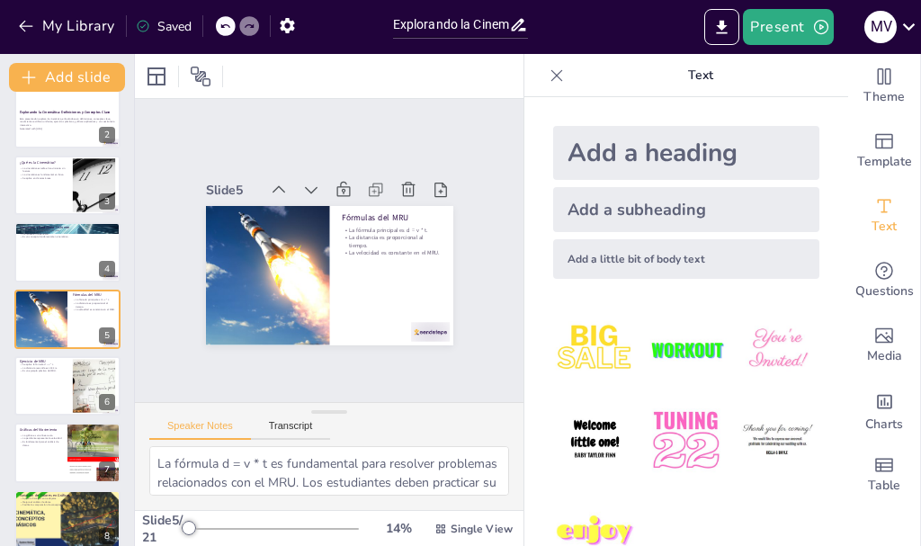
checkbox input "true"
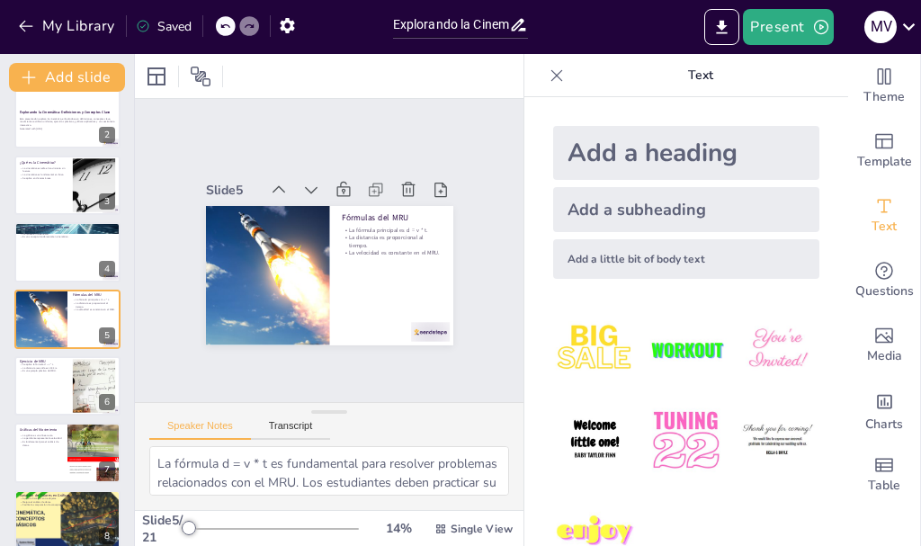
checkbox input "true"
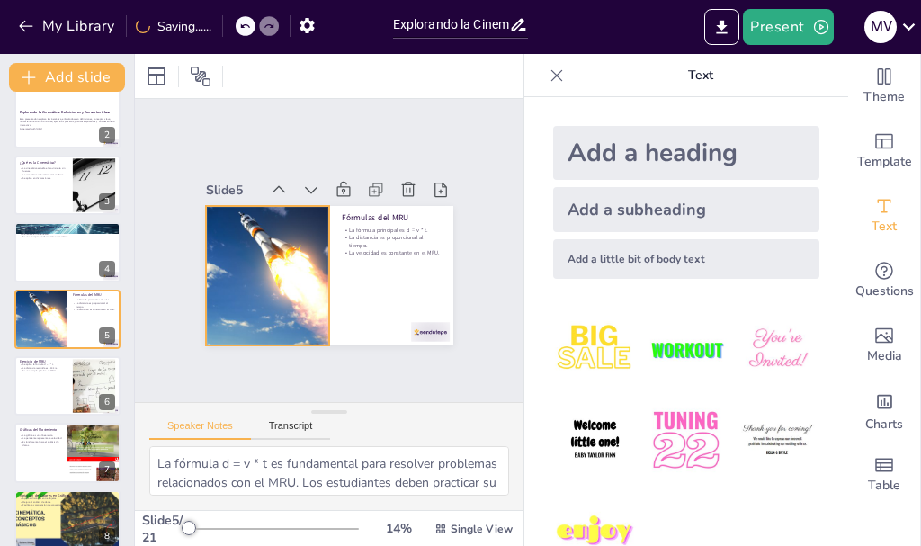
checkbox input "true"
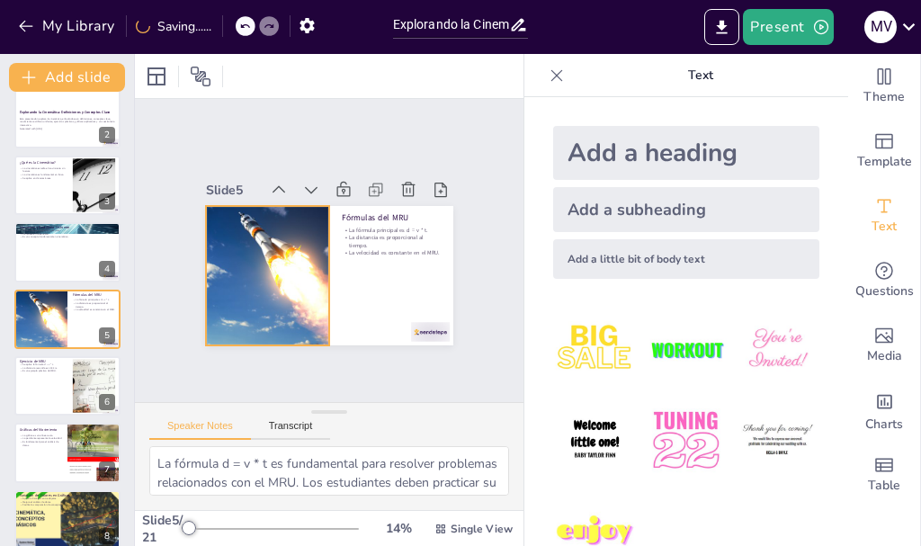
checkbox input "true"
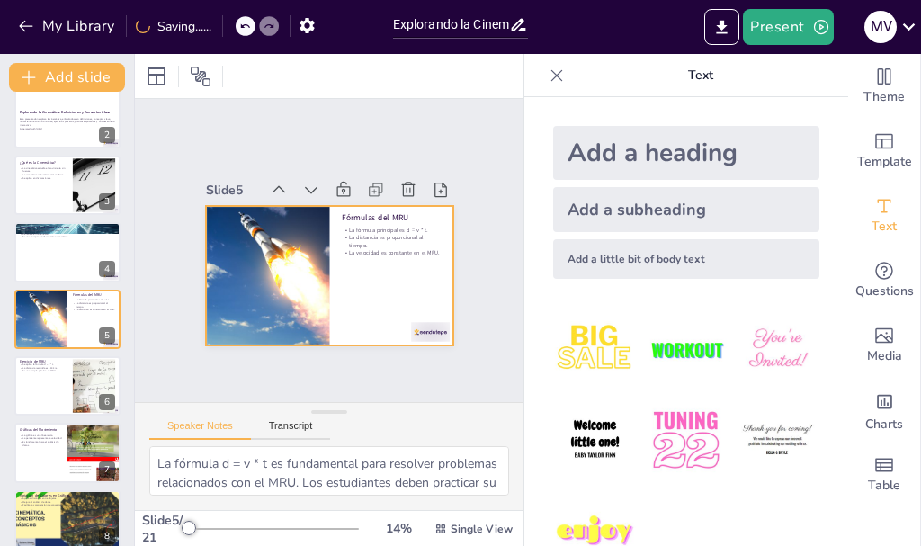
checkbox input "true"
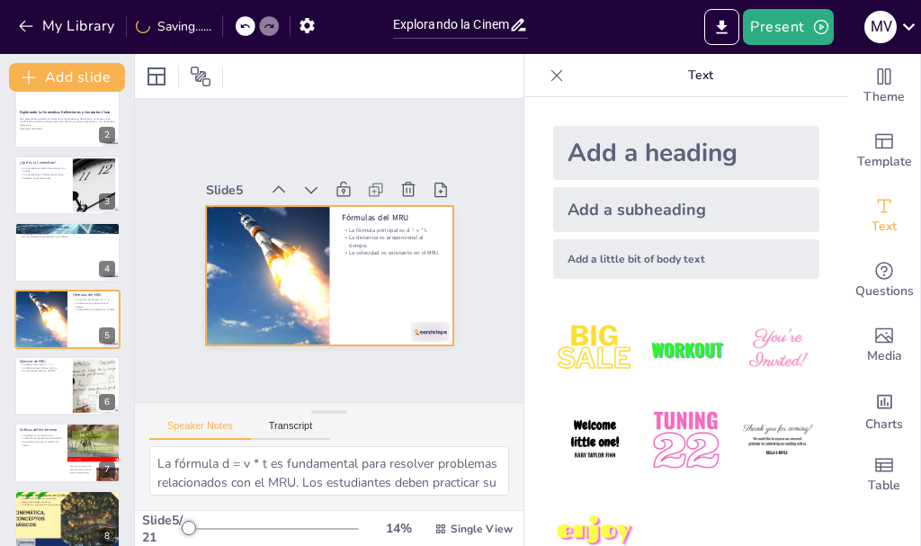
checkbox input "true"
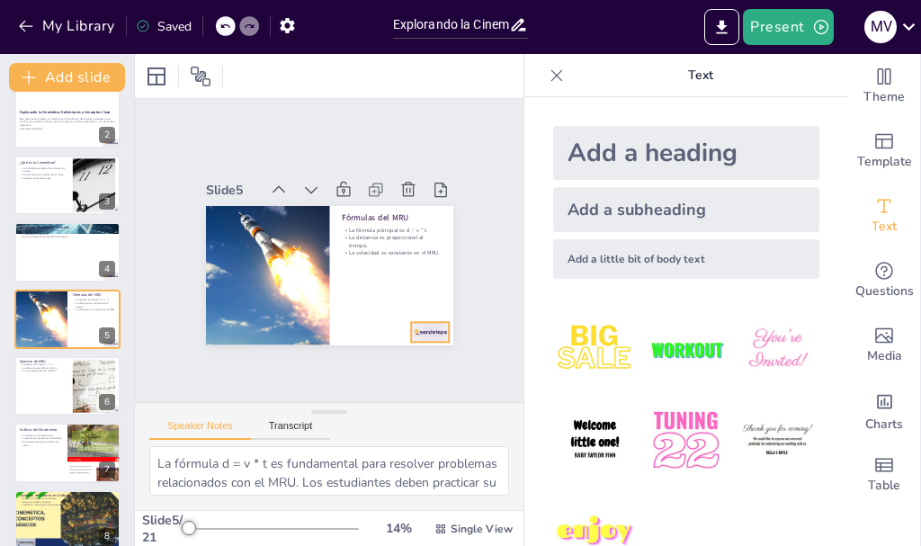
checkbox input "true"
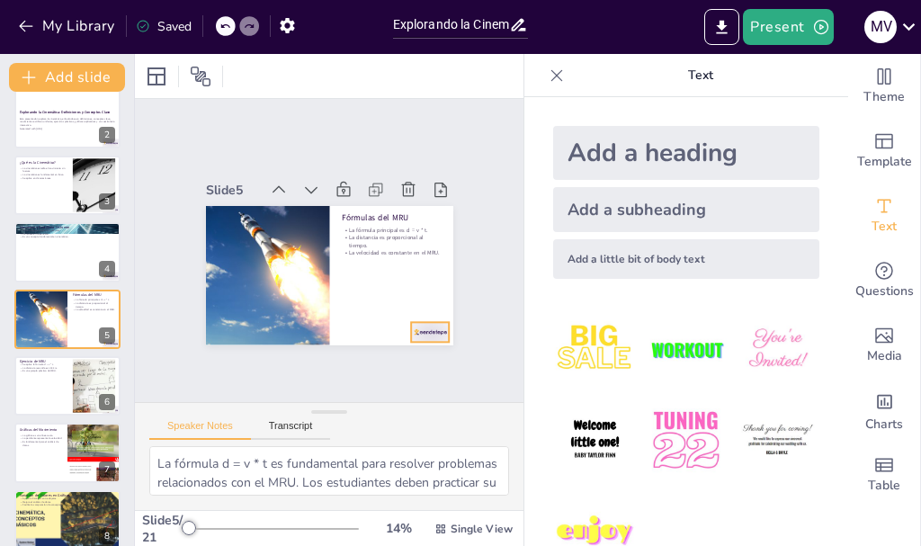
checkbox input "true"
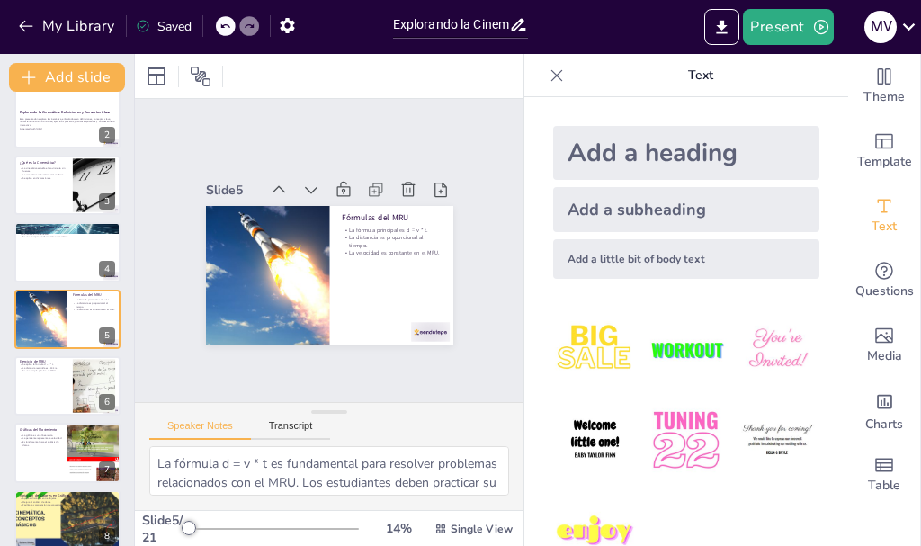
checkbox input "true"
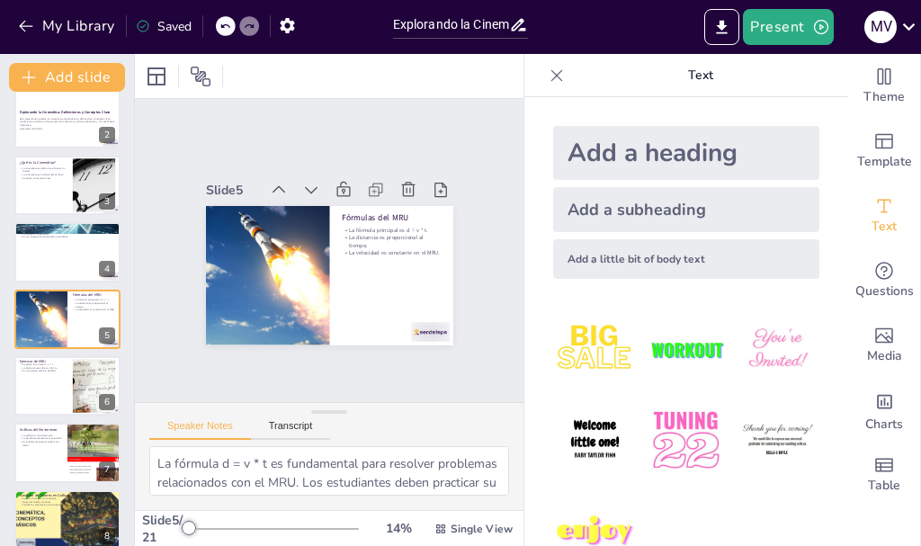
checkbox input "true"
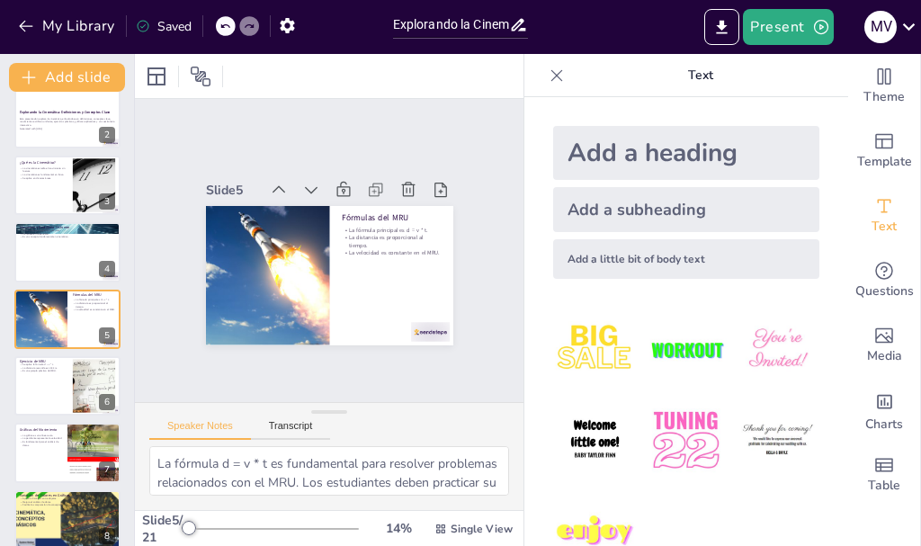
checkbox input "true"
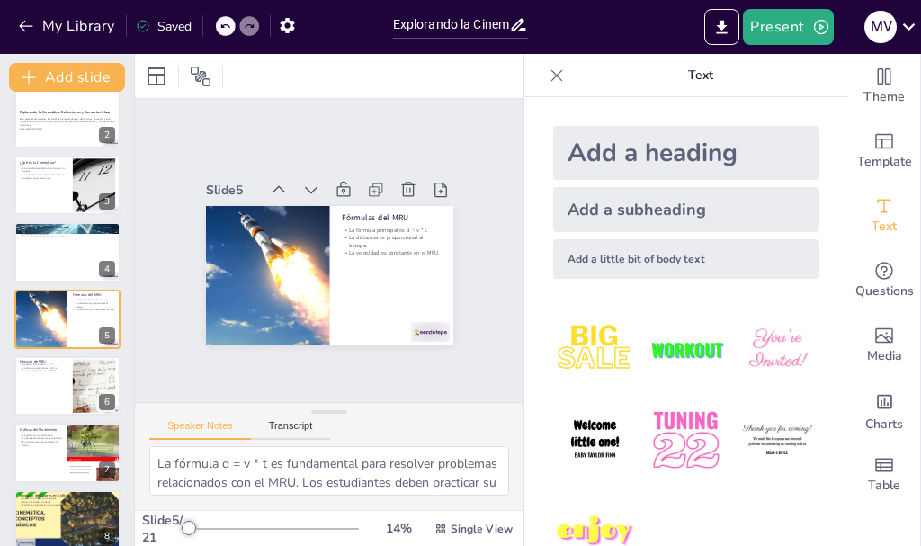
checkbox input "true"
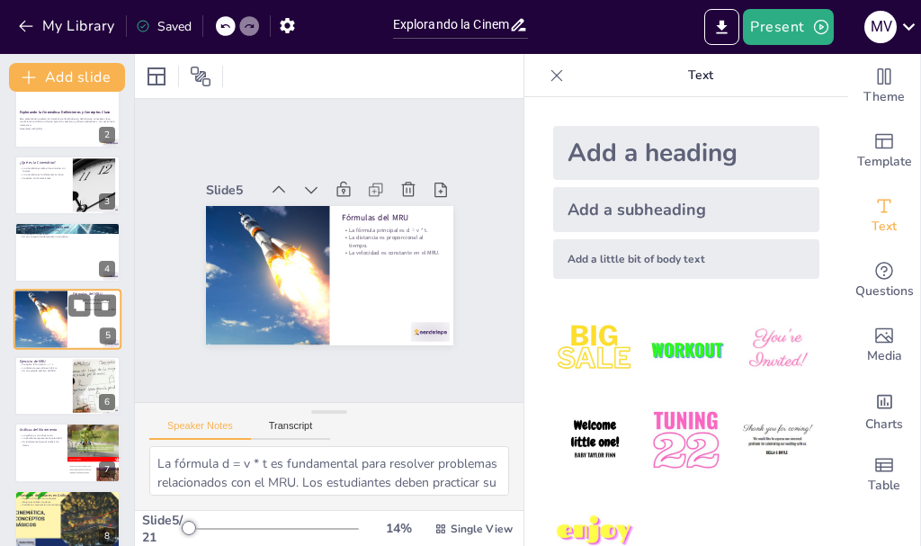
checkbox input "true"
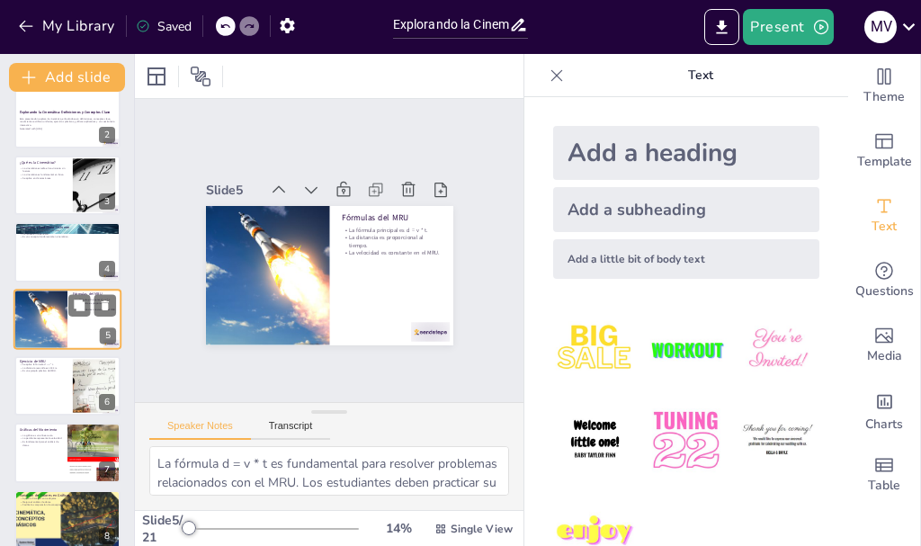
checkbox input "true"
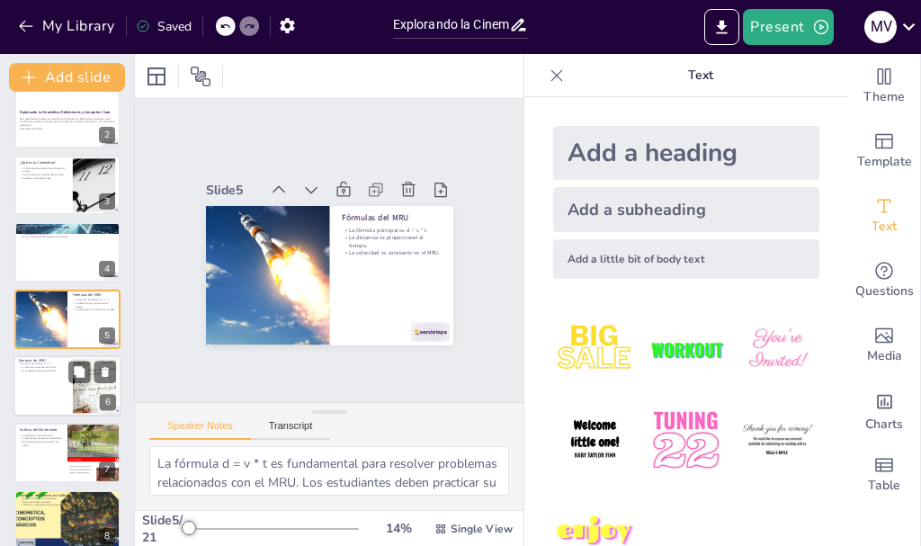
checkbox input "true"
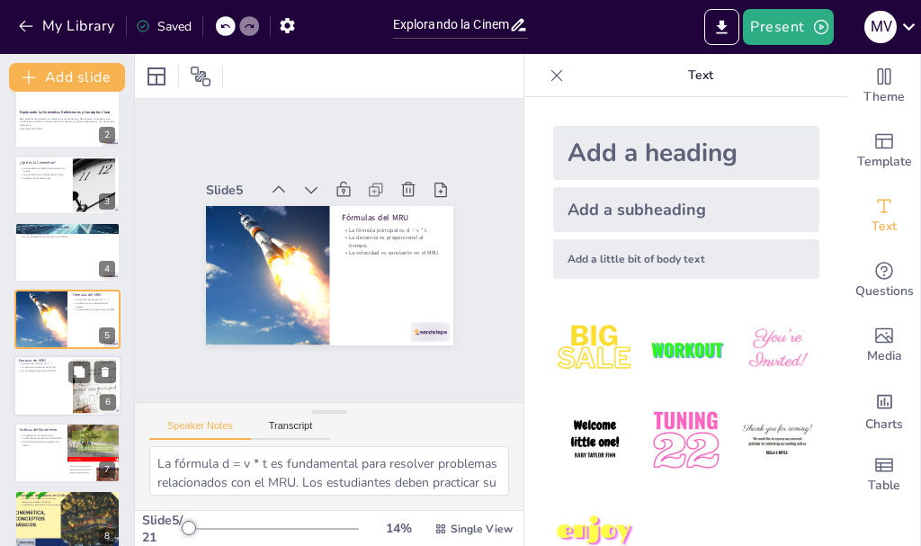
checkbox input "true"
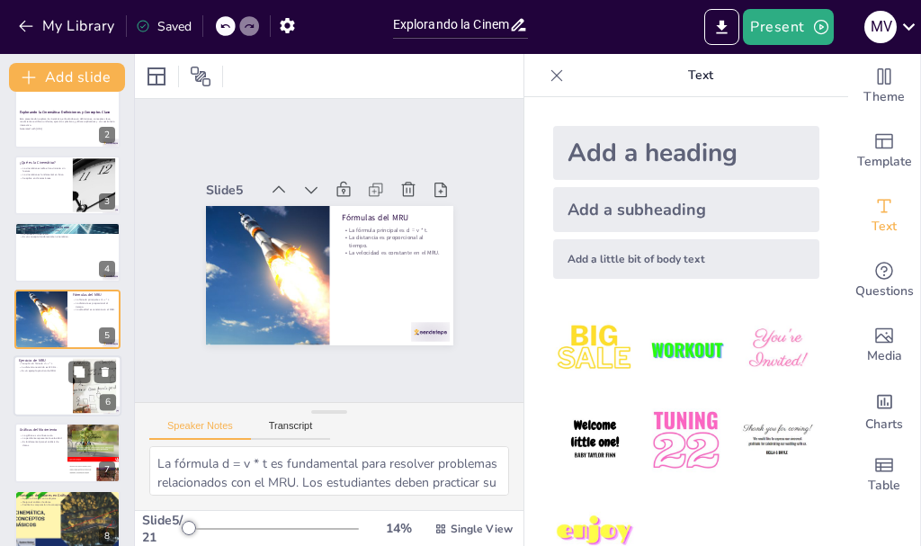
checkbox input "true"
click at [86, 380] on button at bounding box center [79, 372] width 22 height 22
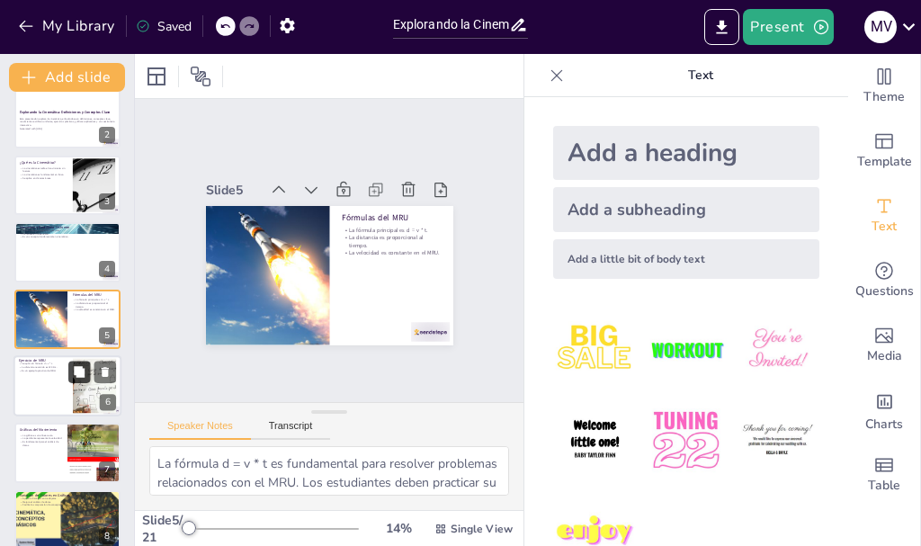
type textarea "Este ejercicio es una excelente manera de practicar la aplicación de la fórmula…"
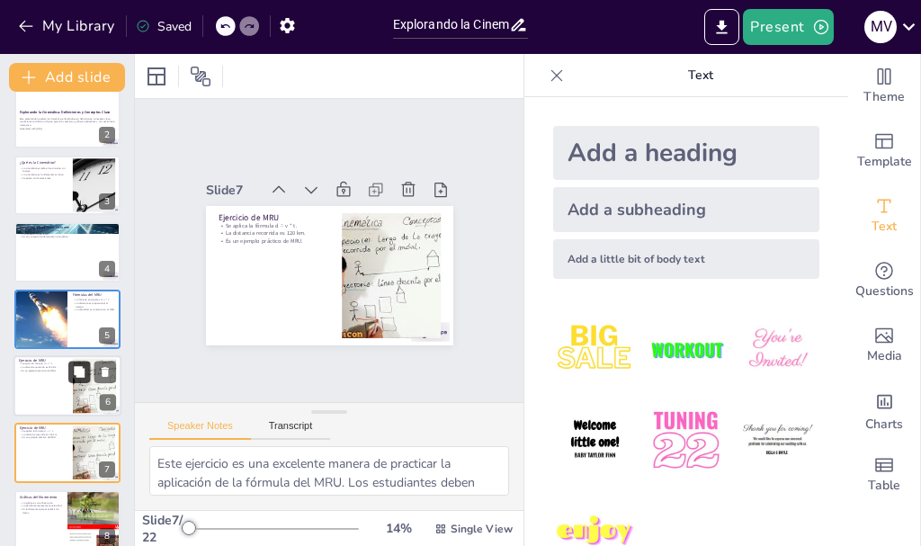
checkbox input "true"
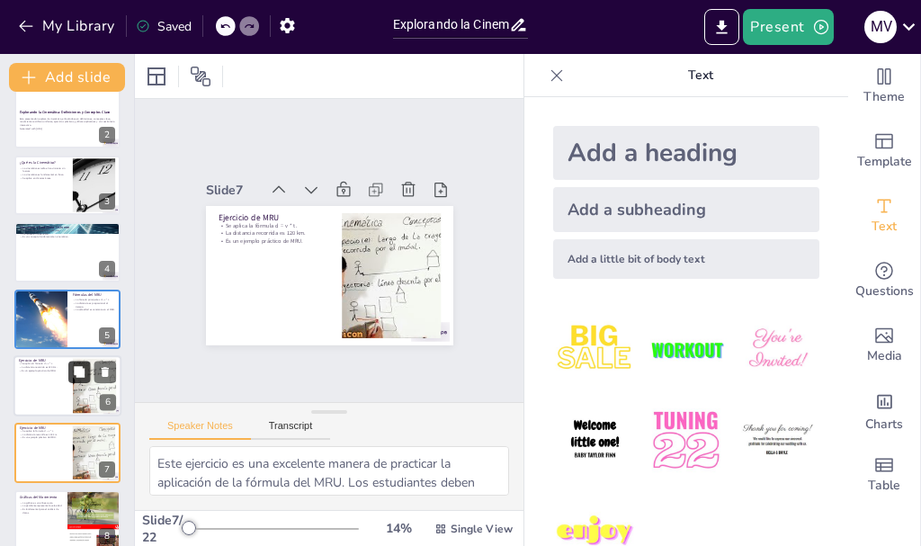
checkbox input "true"
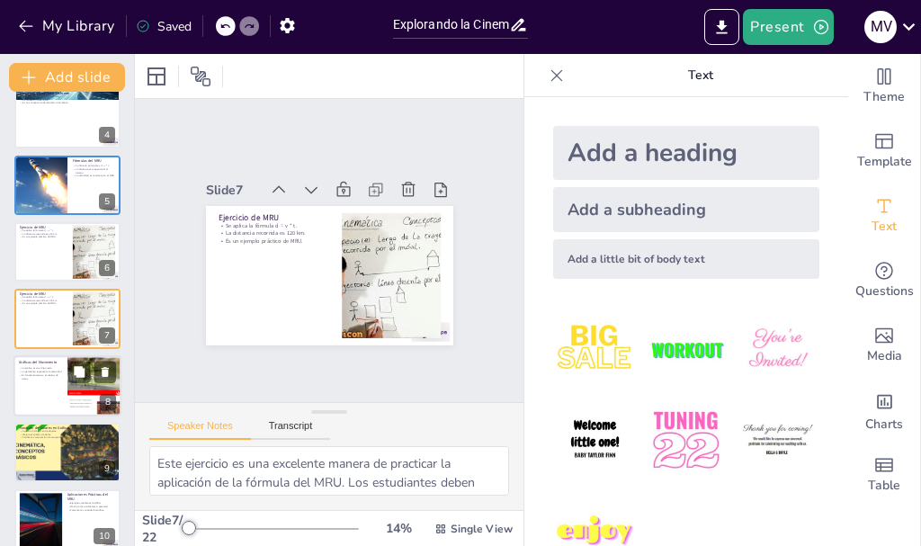
checkbox input "true"
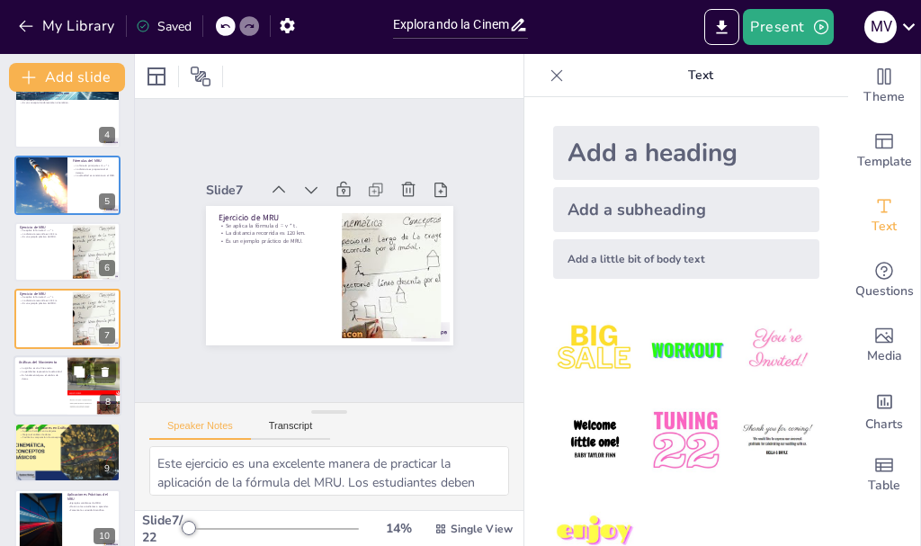
checkbox input "true"
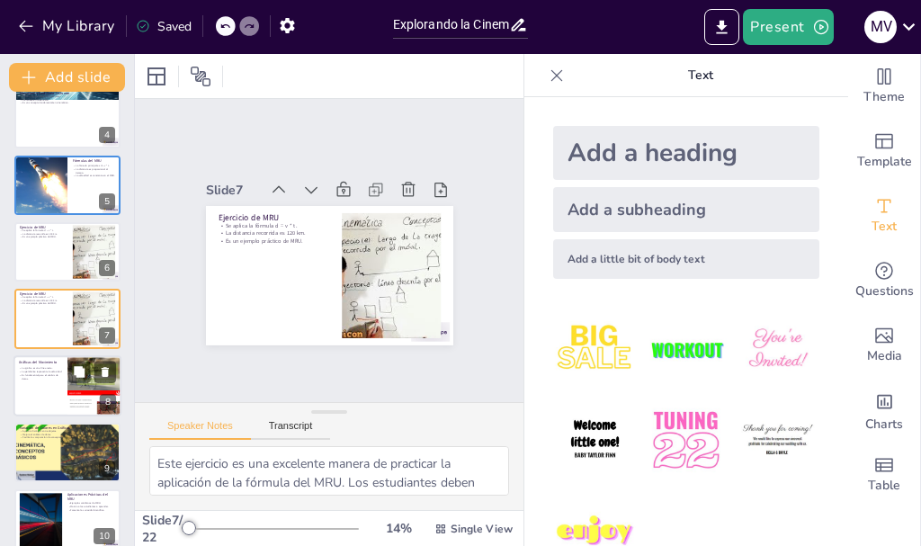
checkbox input "true"
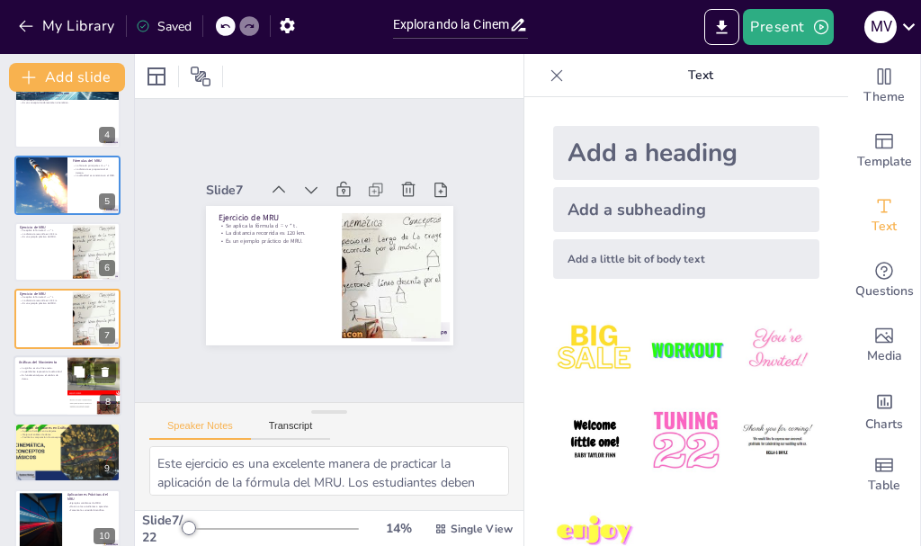
checkbox input "true"
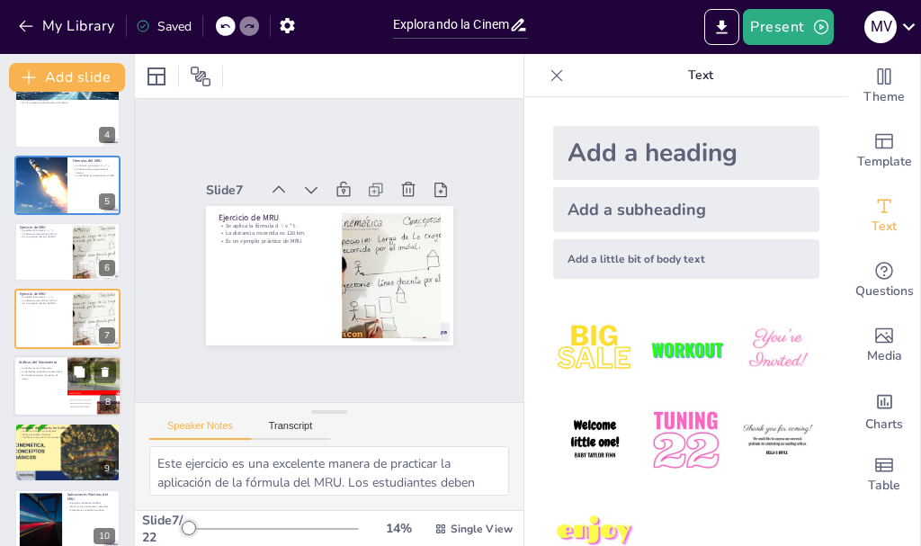
checkbox input "true"
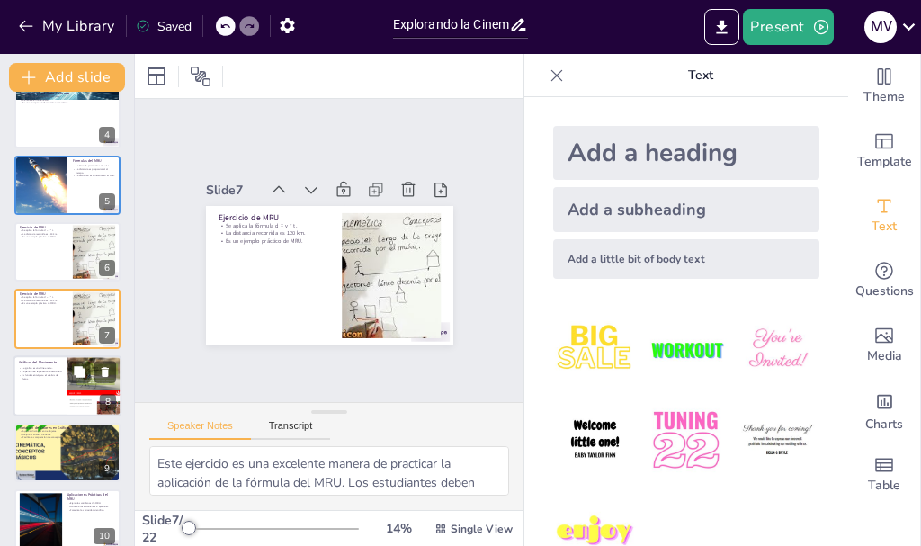
checkbox input "true"
click at [89, 389] on div at bounding box center [94, 386] width 54 height 72
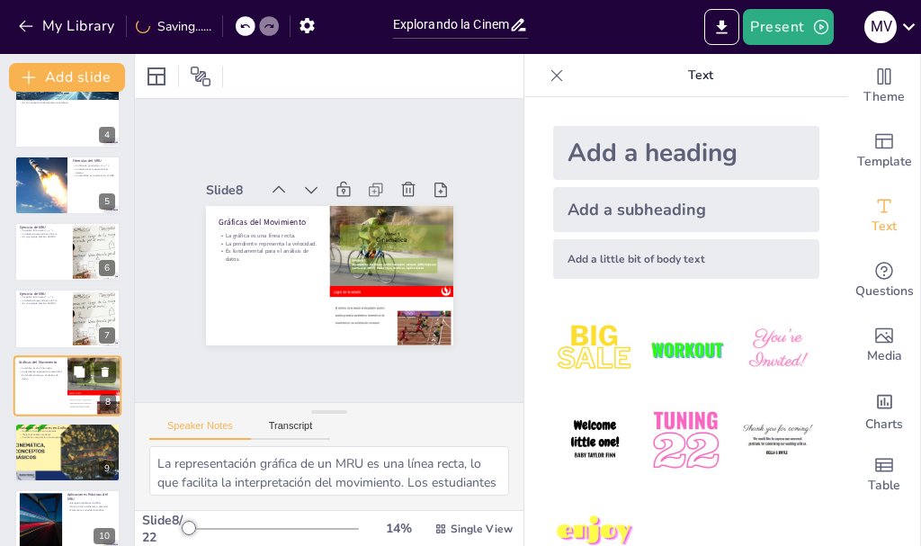
scroll to position [285, 0]
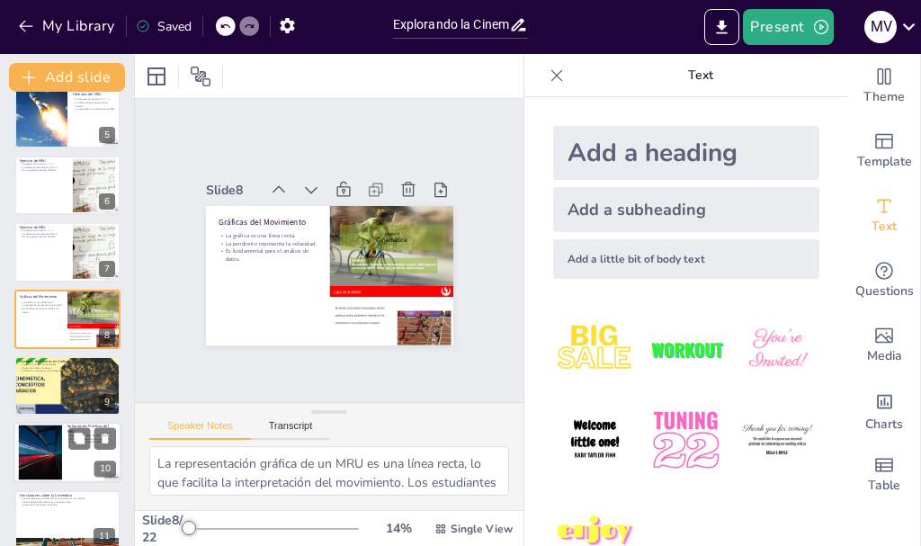
click at [85, 457] on div at bounding box center [67, 453] width 108 height 61
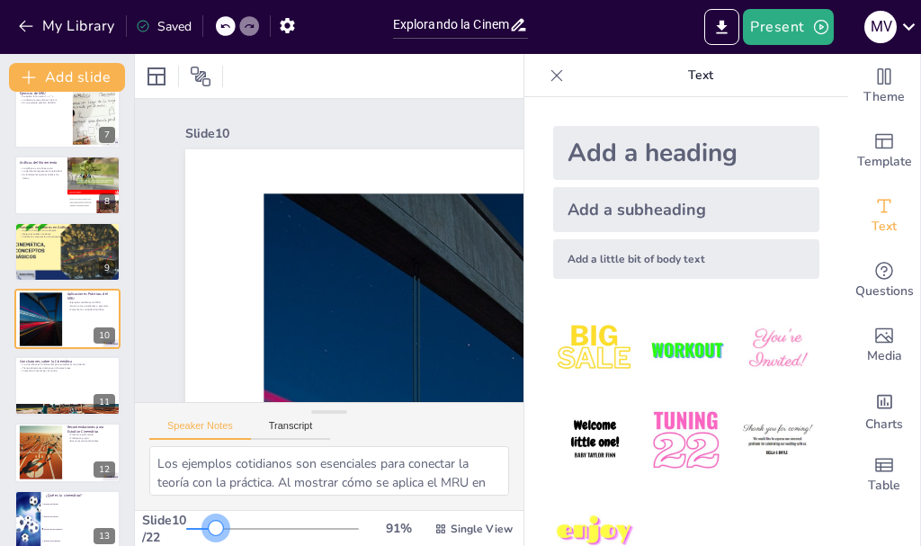
scroll to position [0, 0]
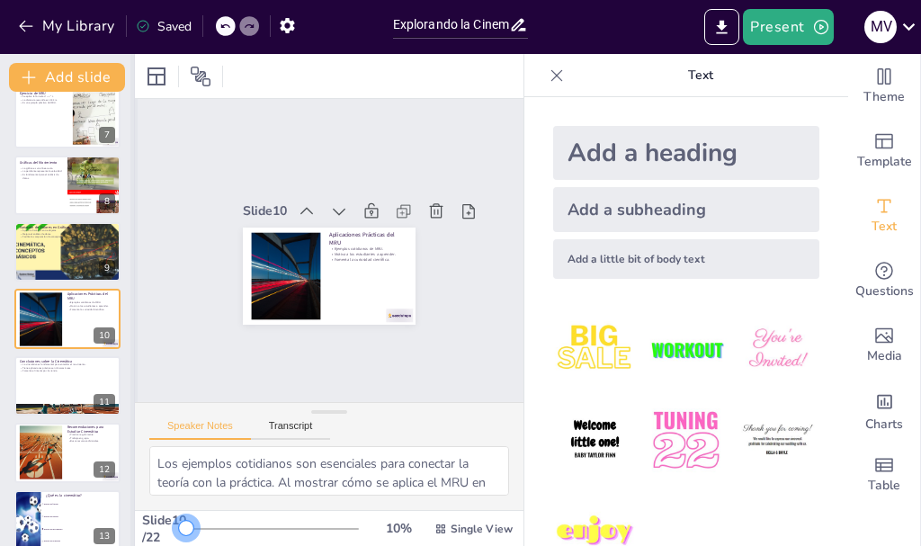
drag, startPoint x: 165, startPoint y: 496, endPoint x: 133, endPoint y: 495, distance: 31.5
click at [133, 495] on div "Document fonts Akatab Recently used Mulish Popular fonts Lato Montserrat Open S…" at bounding box center [460, 300] width 921 height 492
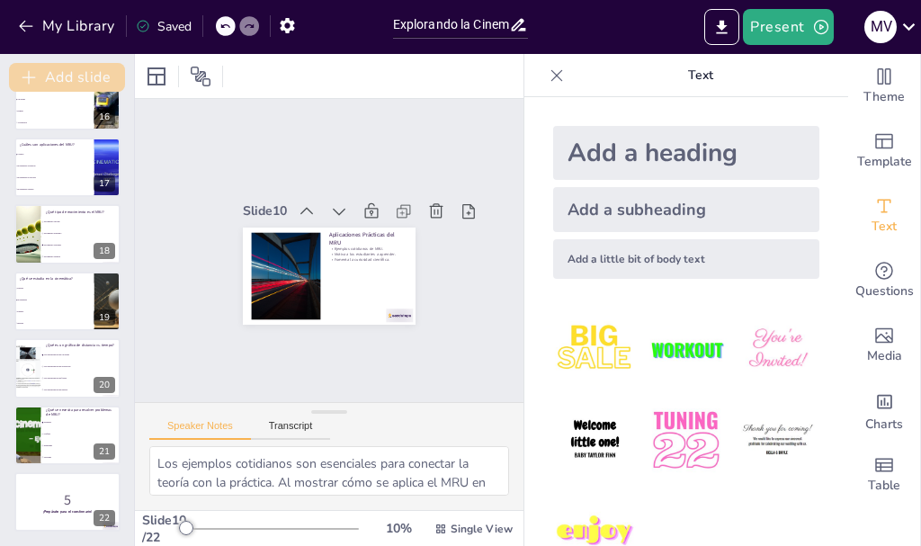
click at [82, 70] on button "Add slide" at bounding box center [67, 77] width 116 height 29
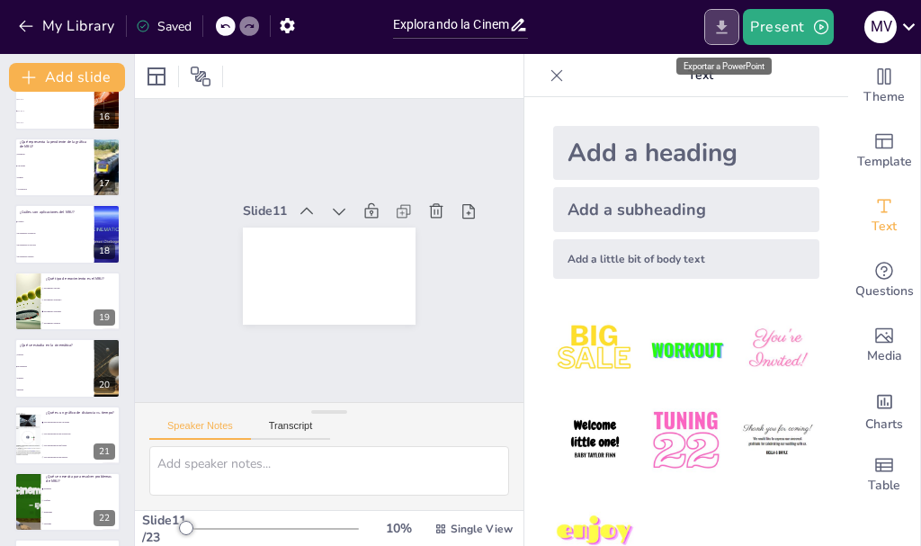
click at [724, 25] on icon "Export to PowerPoint" at bounding box center [722, 26] width 11 height 13
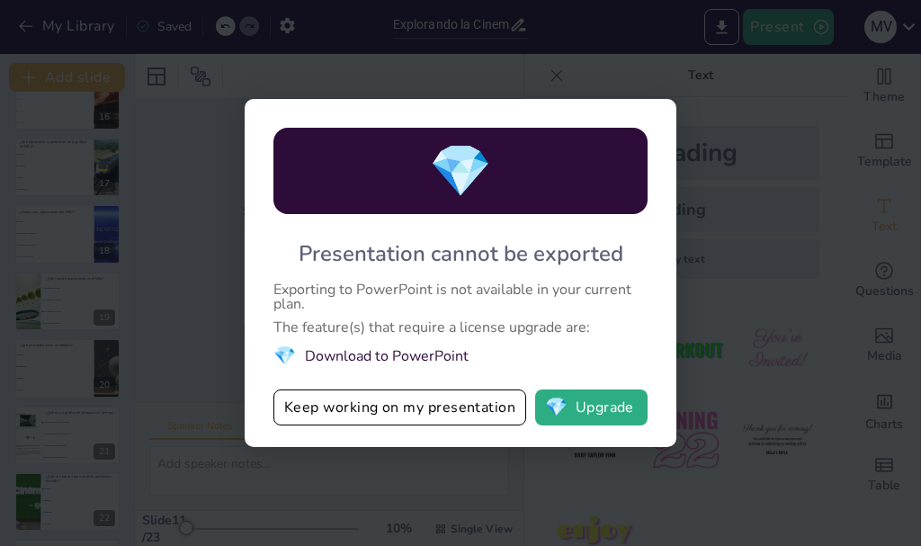
click at [785, 172] on div "💎 Presentation cannot be exported Exporting to PowerPoint is not available in y…" at bounding box center [460, 273] width 921 height 546
click at [654, 89] on div "💎 Presentation cannot be exported Exporting to PowerPoint is not available in y…" at bounding box center [460, 273] width 921 height 546
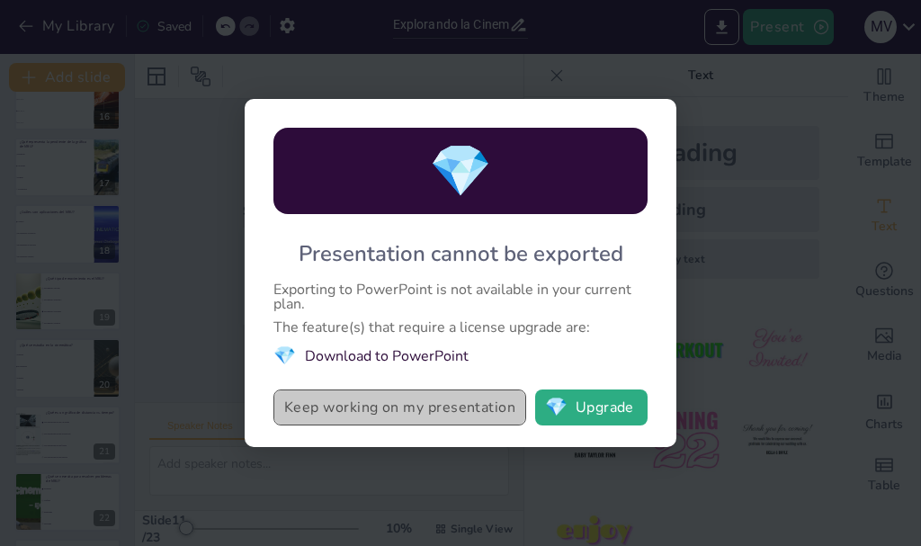
click at [427, 397] on button "Keep working on my presentation" at bounding box center [399, 407] width 253 height 36
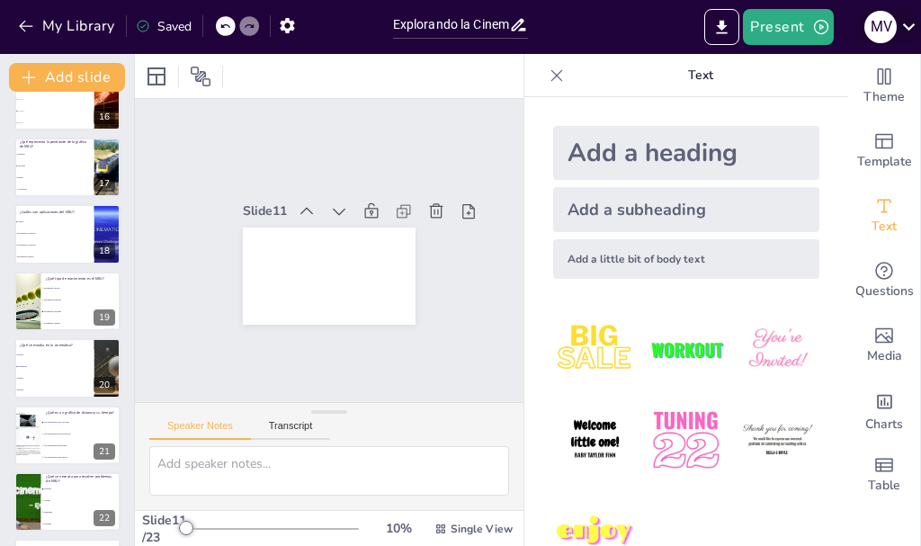
click at [876, 35] on div "M V" at bounding box center [880, 27] width 32 height 32
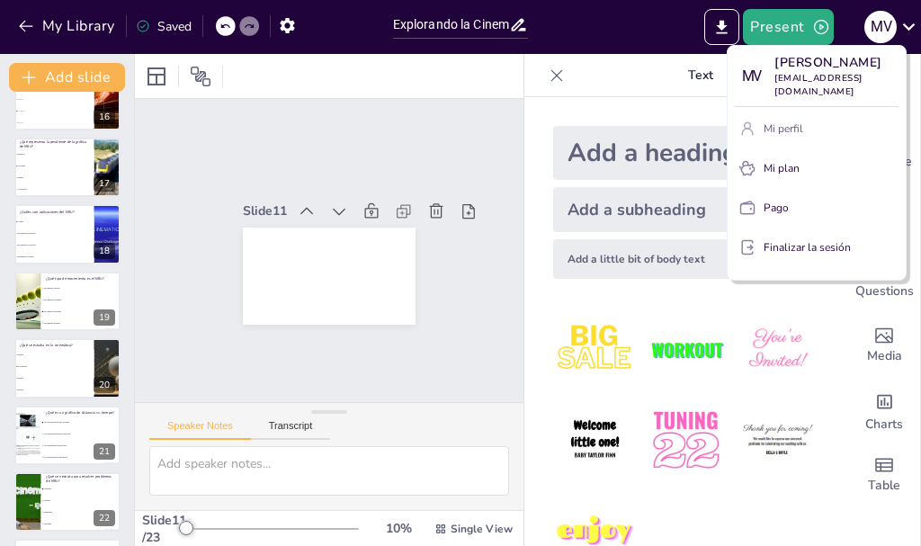
click at [782, 126] on p "Mi perfil" at bounding box center [784, 129] width 40 height 16
